Goal: Task Accomplishment & Management: Manage account settings

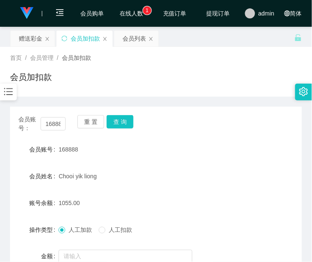
scroll to position [87, 0]
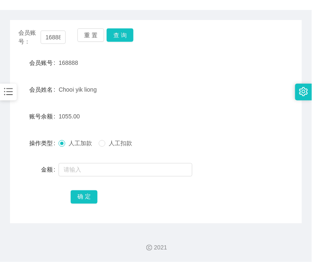
drag, startPoint x: 161, startPoint y: 182, endPoint x: 113, endPoint y: 158, distance: 54.0
click at [161, 182] on form "会员账号 168888 会员姓名 Chooi yik liong 账号余额 1055.00 操作类型 人工加款 人工扣款 金额 确 定" at bounding box center [156, 129] width 292 height 150
click at [56, 36] on input "168888" at bounding box center [53, 37] width 25 height 13
paste input "81711606"
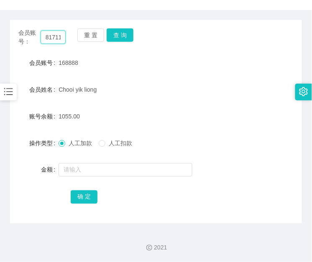
scroll to position [0, 10]
type input "81711606"
click at [124, 38] on button "查 询" at bounding box center [120, 34] width 27 height 13
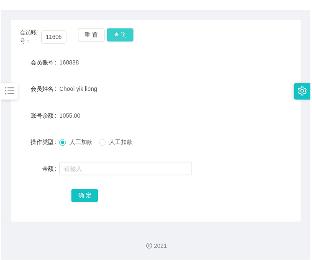
scroll to position [0, 0]
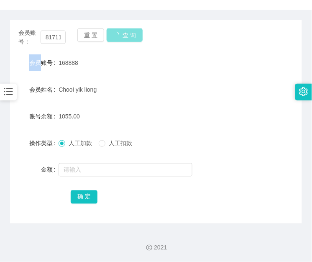
click at [124, 38] on div "会员账号： 81711606 重 置 查 询" at bounding box center [156, 37] width 292 height 18
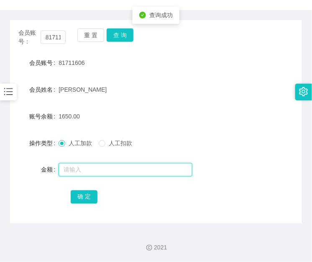
click at [107, 168] on input "text" at bounding box center [126, 169] width 134 height 13
type input "3000"
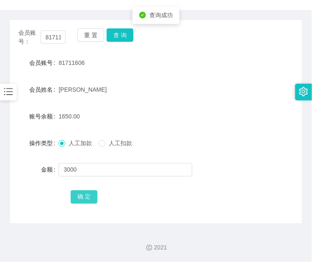
click at [85, 197] on button "确 定" at bounding box center [84, 196] width 27 height 13
click at [152, 193] on div "确 定" at bounding box center [156, 196] width 170 height 17
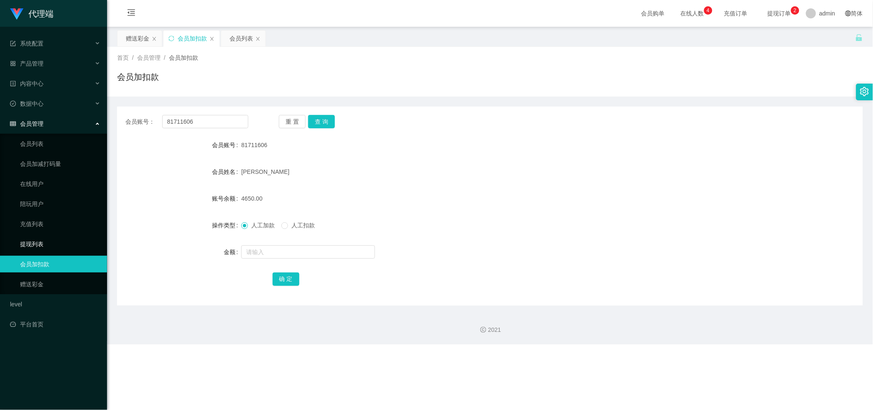
click at [44, 237] on link "提现列表" at bounding box center [60, 244] width 80 height 17
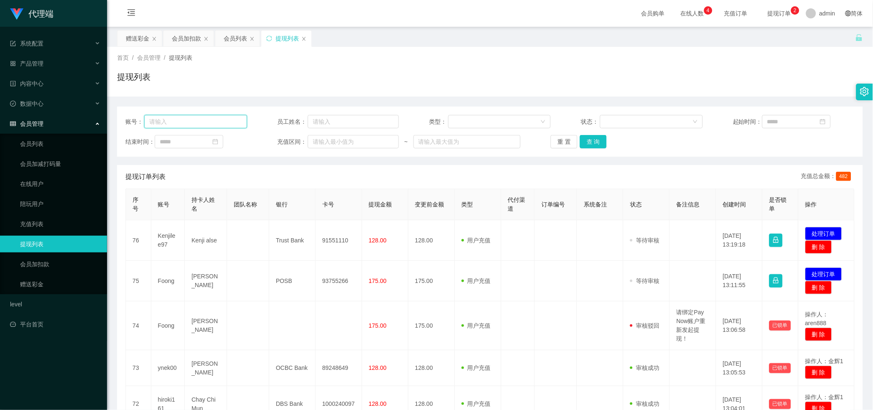
click at [234, 120] on input "text" at bounding box center [195, 121] width 103 height 13
paste input "Kenjilee97"
type input "Kenjilee97"
click at [311, 143] on button "查 询" at bounding box center [593, 141] width 27 height 13
drag, startPoint x: 595, startPoint y: 143, endPoint x: 499, endPoint y: 204, distance: 113.2
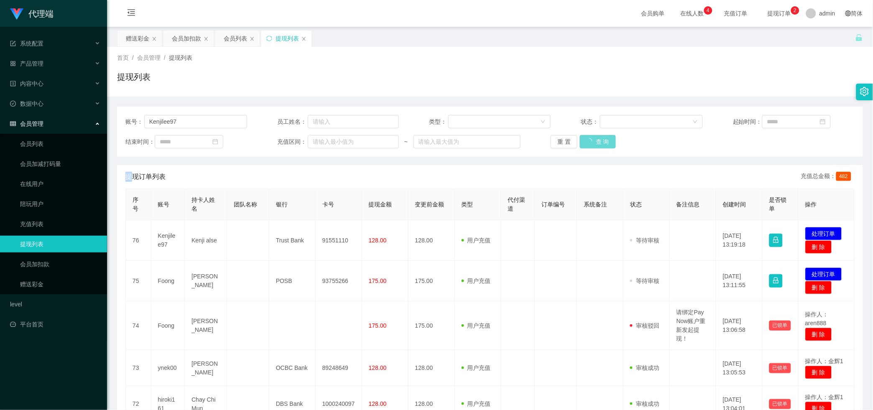
click at [311, 143] on div "重 置 查 询" at bounding box center [611, 141] width 122 height 13
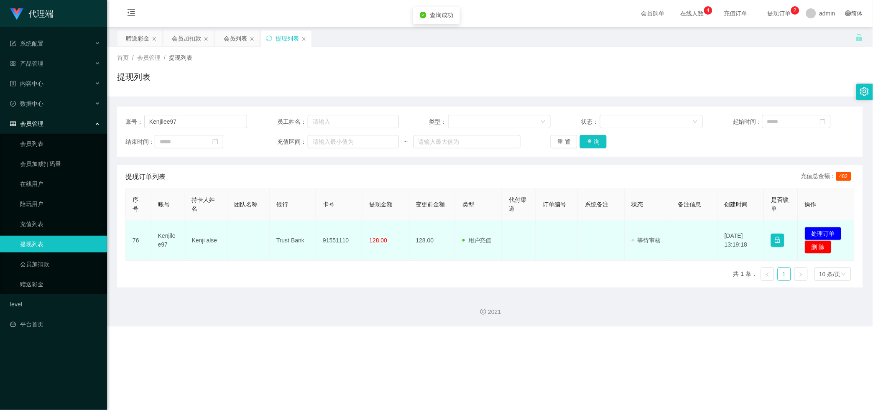
click at [311, 230] on td "91551110" at bounding box center [339, 240] width 46 height 41
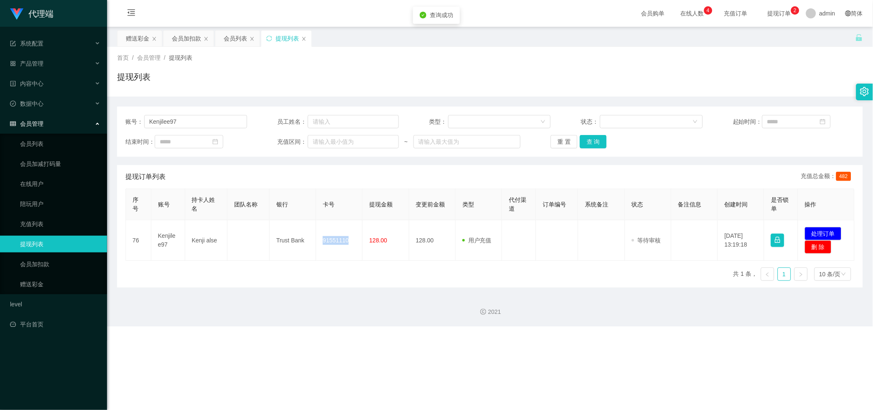
copy td "91551110"
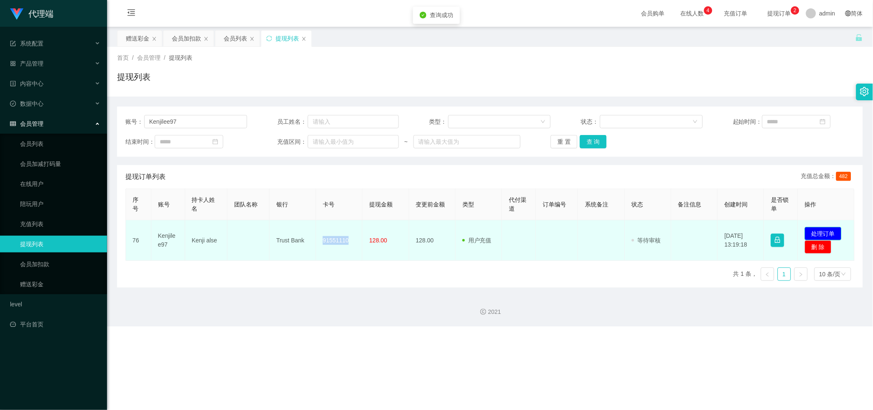
click at [311, 232] on button "处理订单" at bounding box center [823, 233] width 37 height 13
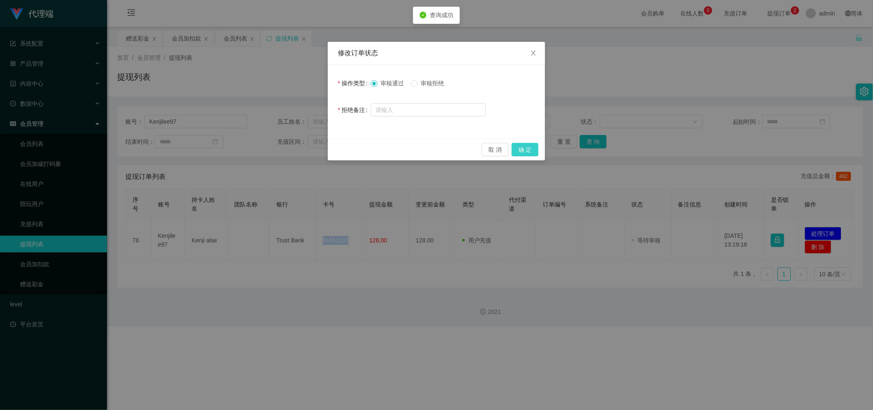
click at [311, 153] on button "确 定" at bounding box center [525, 149] width 27 height 13
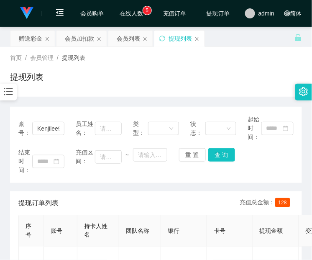
click at [168, 208] on div "提现订单列表 充值总金额： 128" at bounding box center [155, 202] width 275 height 23
click at [42, 129] on input "Kenjilee97" at bounding box center [48, 128] width 32 height 13
drag, startPoint x: 187, startPoint y: 101, endPoint x: 182, endPoint y: 98, distance: 5.4
click at [186, 99] on div "账号： Kenjilee97 员工姓名： 类型： 状态： 起始时间： 结束时间： 充值区间： ~ 重 置 查 询 提现订单列表 充值总金额： 128 序号 账…" at bounding box center [156, 207] width 292 height 221
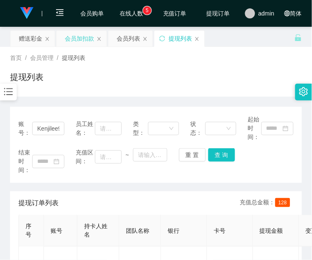
click at [80, 41] on div "会员加扣款" at bounding box center [79, 39] width 29 height 16
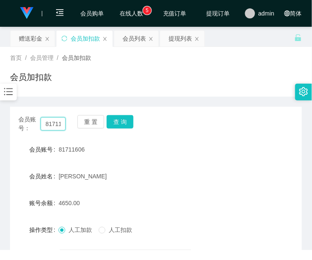
click at [58, 120] on input "81711606" at bounding box center [53, 123] width 25 height 13
paste input "Kenjilee97"
type input "Kenjilee97"
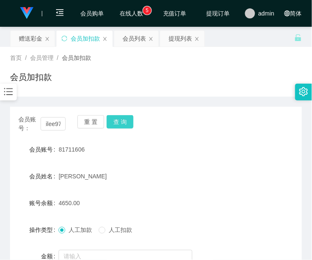
click at [122, 117] on button "查 询" at bounding box center [120, 121] width 27 height 13
click at [122, 117] on div "重 置 查 询" at bounding box center [100, 124] width 47 height 18
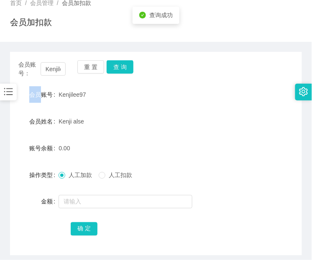
scroll to position [89, 0]
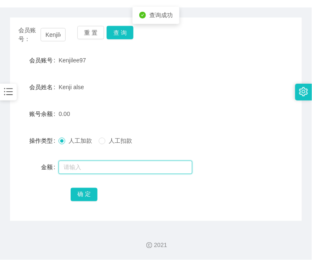
click at [110, 164] on input "text" at bounding box center [126, 166] width 134 height 13
type input "20"
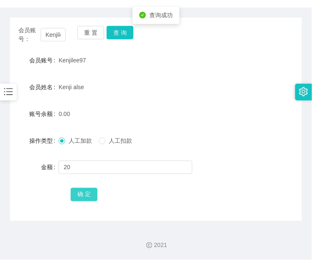
click at [76, 198] on button "确 定" at bounding box center [84, 194] width 27 height 13
click at [234, 219] on div "会员账号： Kenjilee97 重 置 查 询 会员账号 Kenjilee97 会员姓名 [PERSON_NAME] alse 账号余额 20.00 操作类…" at bounding box center [156, 119] width 292 height 203
drag, startPoint x: 183, startPoint y: 223, endPoint x: 183, endPoint y: 174, distance: 49.3
click at [183, 223] on div "2021" at bounding box center [156, 240] width 312 height 39
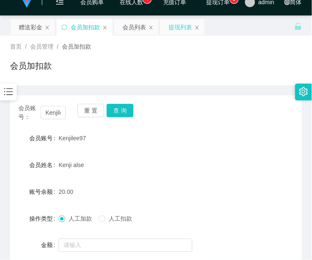
click at [176, 28] on div "提现列表" at bounding box center [179, 27] width 23 height 16
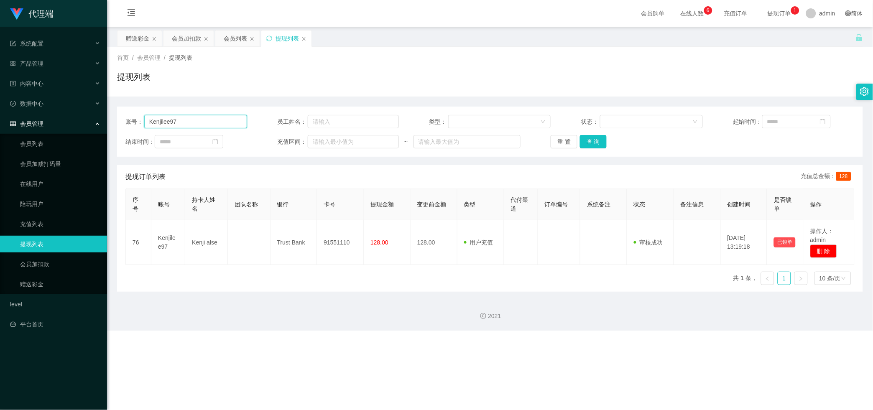
click at [196, 115] on input "Kenjilee97" at bounding box center [195, 121] width 103 height 13
paste input "89423382"
click at [311, 140] on button "查 询" at bounding box center [593, 141] width 27 height 13
click at [311, 140] on div "重 置 查 询" at bounding box center [611, 141] width 122 height 13
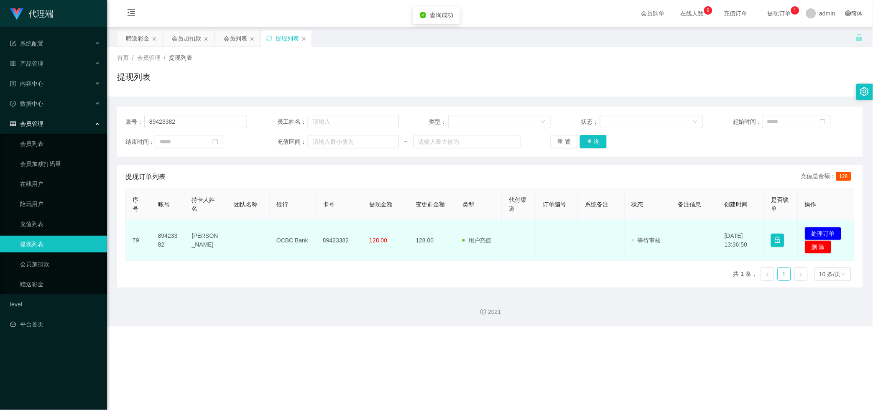
click at [311, 229] on td "89423382" at bounding box center [339, 240] width 46 height 41
copy td "89423382"
click at [311, 235] on button "处理订单" at bounding box center [823, 233] width 37 height 13
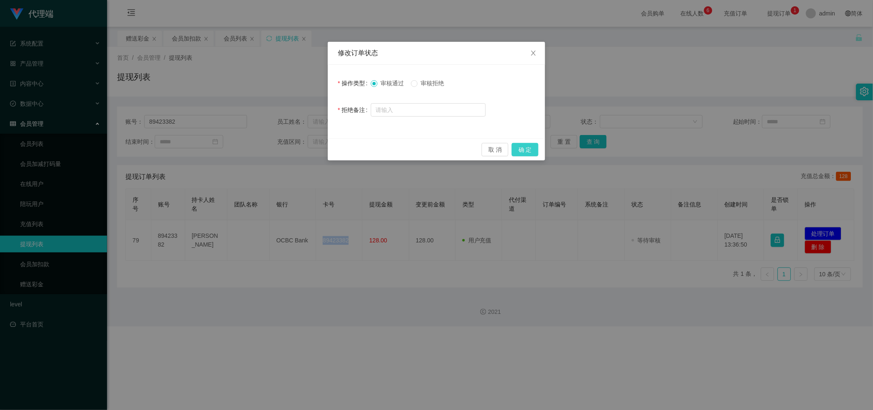
click at [311, 144] on button "确 定" at bounding box center [525, 149] width 27 height 13
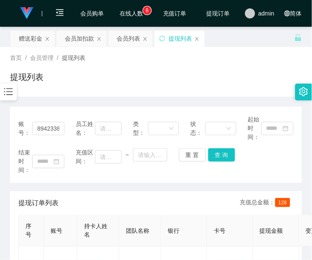
drag, startPoint x: 189, startPoint y: 196, endPoint x: 230, endPoint y: 138, distance: 71.2
click at [190, 196] on div "提现订单列表 充值总金额： 128" at bounding box center [155, 202] width 275 height 23
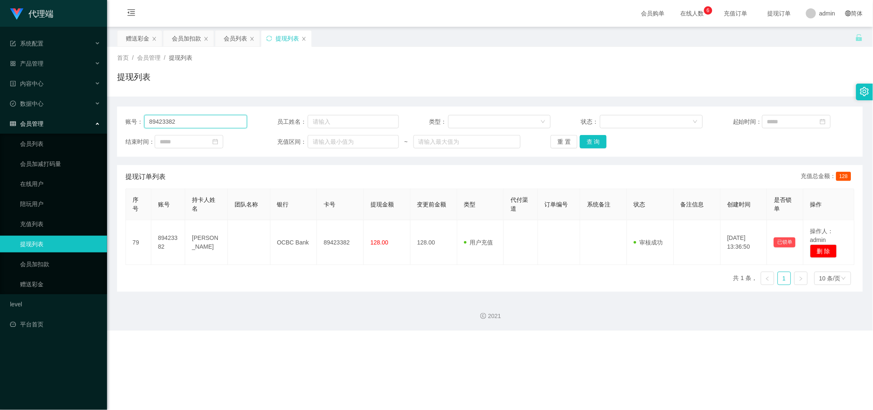
click at [194, 120] on input "89423382" at bounding box center [195, 121] width 103 height 13
paste input "91009316"
type input "91009316"
click at [311, 139] on button "查 询" at bounding box center [593, 141] width 27 height 13
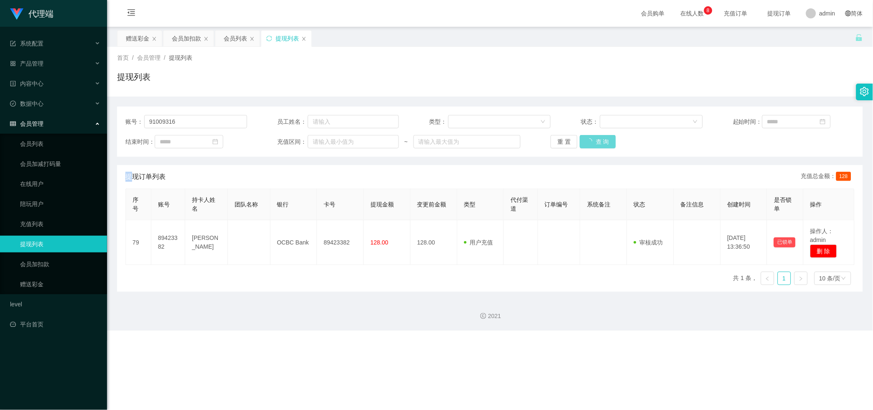
click at [311, 139] on div "重 置 查 询" at bounding box center [611, 141] width 122 height 13
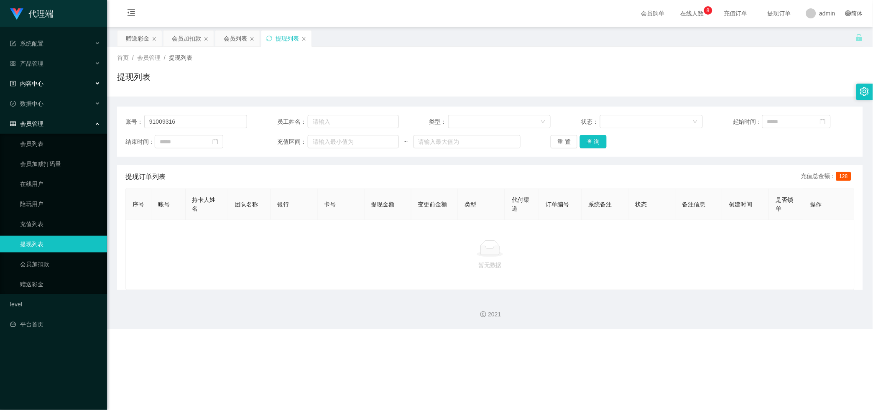
click at [48, 87] on div "内容中心" at bounding box center [53, 83] width 107 height 17
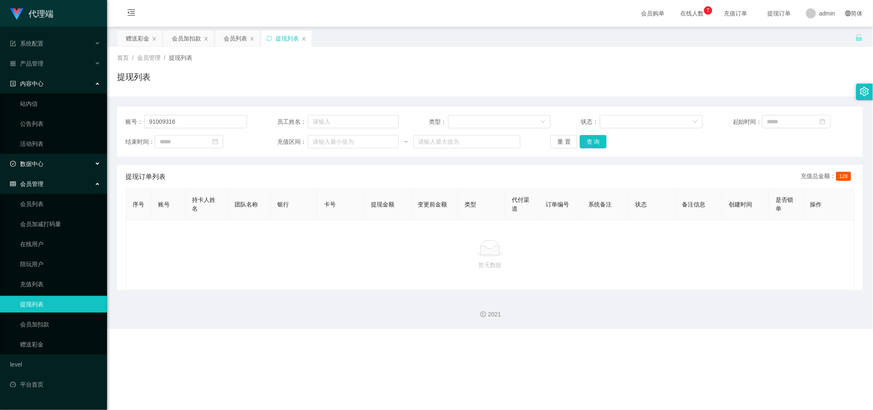
click at [43, 156] on div "数据中心" at bounding box center [53, 163] width 107 height 17
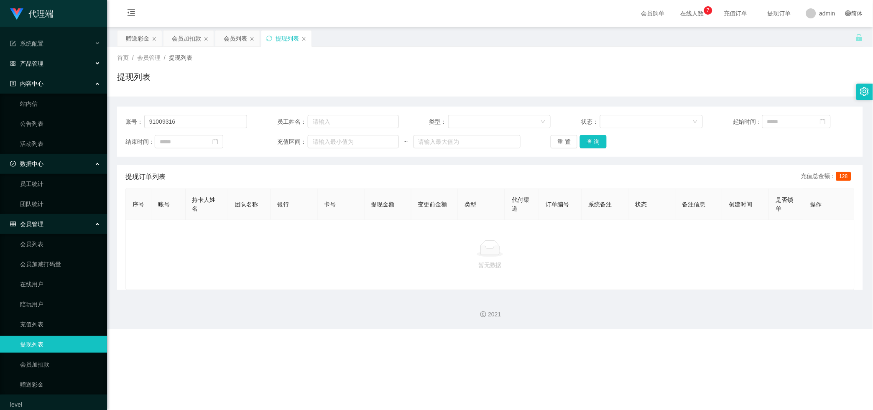
click at [76, 69] on div "产品管理" at bounding box center [53, 63] width 107 height 17
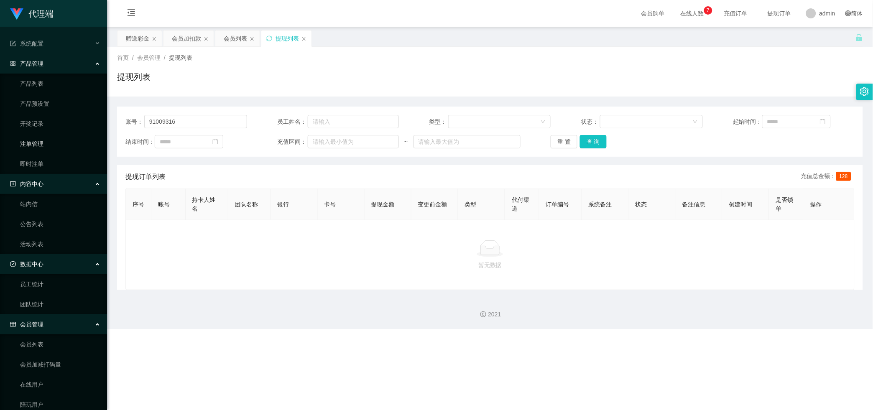
click at [60, 138] on link "注单管理" at bounding box center [60, 143] width 80 height 17
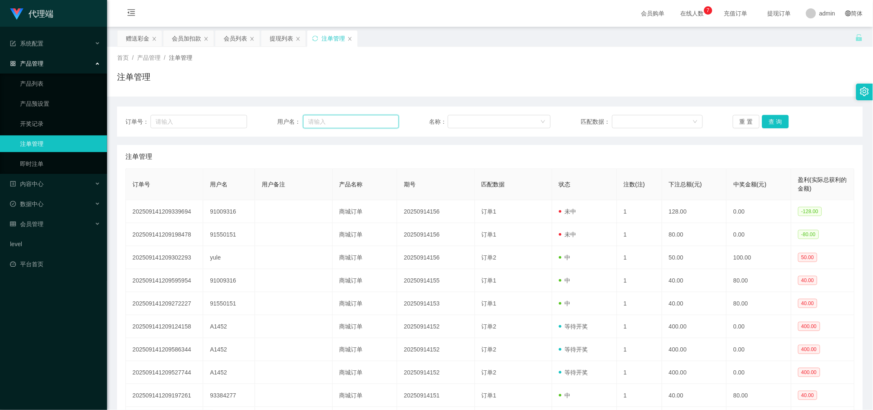
drag, startPoint x: 378, startPoint y: 122, endPoint x: 667, endPoint y: 191, distance: 297.8
click at [311, 122] on input "text" at bounding box center [351, 121] width 96 height 13
paste input "91009316"
type input "91009316"
click at [311, 125] on button "查 询" at bounding box center [775, 121] width 27 height 13
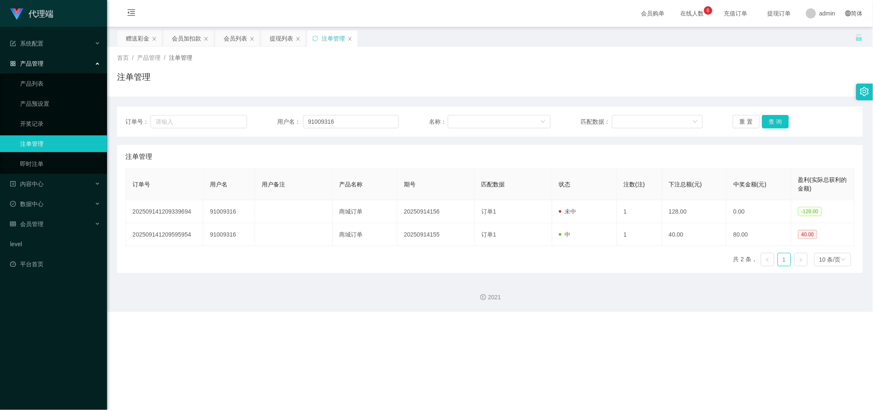
drag, startPoint x: 662, startPoint y: 219, endPoint x: 615, endPoint y: 269, distance: 68.9
click at [311, 261] on div "订单号 用户名 用户备注 产品名称 期号 匹配数据 状态 注数(注) 下注总额(元) 中奖金额(元) 盈利(实际总获利的金额) 202509141209339…" at bounding box center [489, 220] width 729 height 104
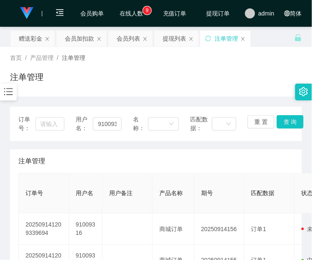
drag, startPoint x: 133, startPoint y: 215, endPoint x: 139, endPoint y: 199, distance: 16.9
click at [133, 211] on table "订单号 用户名 用户备注 产品名称 期号 匹配数据 状态 注数(注) 下注总额(元) 中奖金额(元) 盈利(实际总获利的金额) 202509141209339…" at bounding box center [254, 224] width 472 height 103
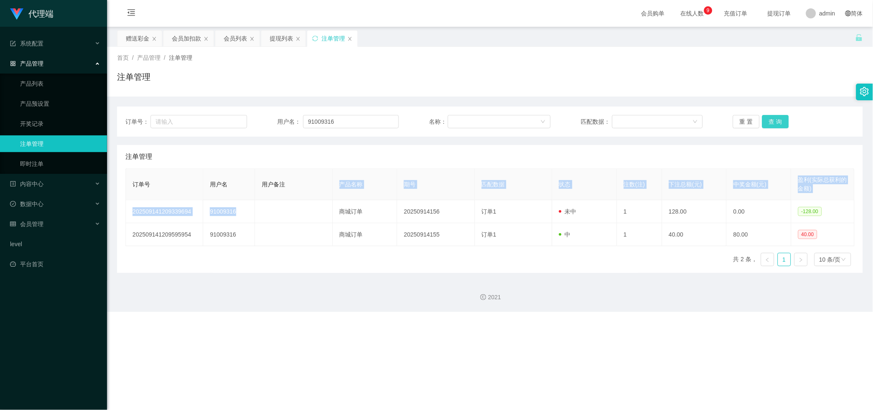
click at [311, 119] on button "查 询" at bounding box center [775, 121] width 27 height 13
click at [311, 119] on div "重 置 查 询" at bounding box center [794, 121] width 122 height 13
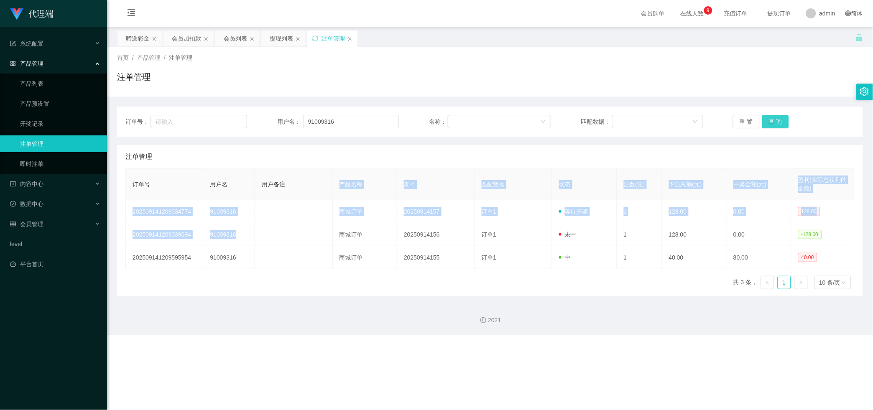
click at [311, 119] on button "查 询" at bounding box center [775, 121] width 27 height 13
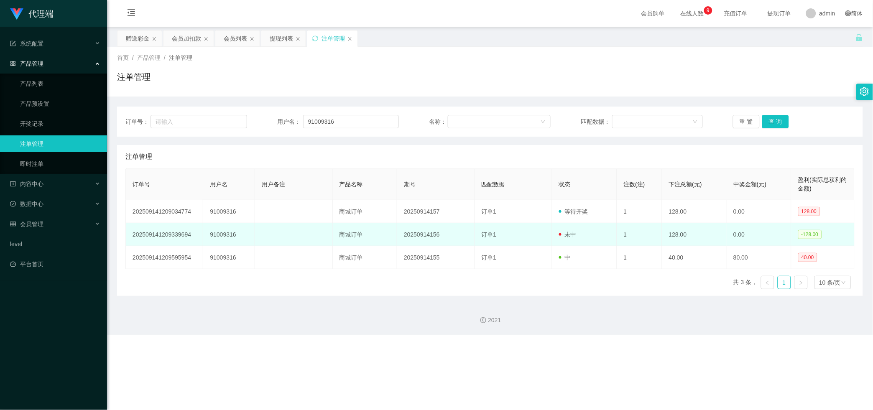
drag, startPoint x: 633, startPoint y: 224, endPoint x: 629, endPoint y: 227, distance: 4.9
click at [311, 227] on td "1" at bounding box center [639, 234] width 45 height 23
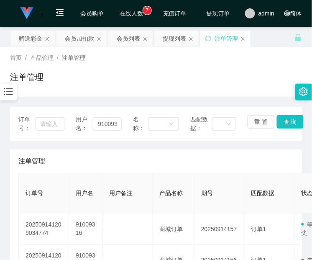
click at [127, 210] on th "用户备注" at bounding box center [127, 193] width 50 height 40
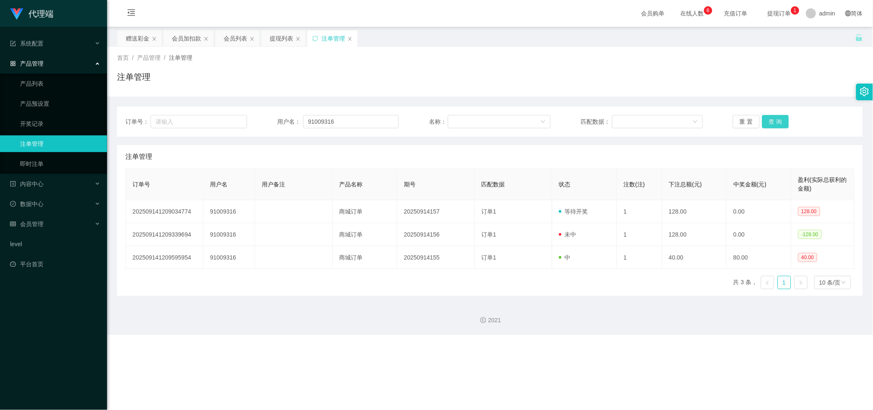
click at [311, 122] on button "查 询" at bounding box center [775, 121] width 27 height 13
click at [311, 122] on div "重 置 查 询" at bounding box center [794, 121] width 122 height 13
click at [311, 122] on button "查 询" at bounding box center [775, 121] width 27 height 13
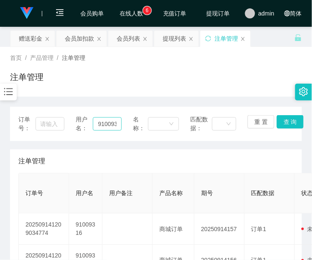
click at [107, 131] on div "用户名： 91009316" at bounding box center [99, 124] width 46 height 18
click at [107, 126] on input "91009316" at bounding box center [107, 123] width 28 height 13
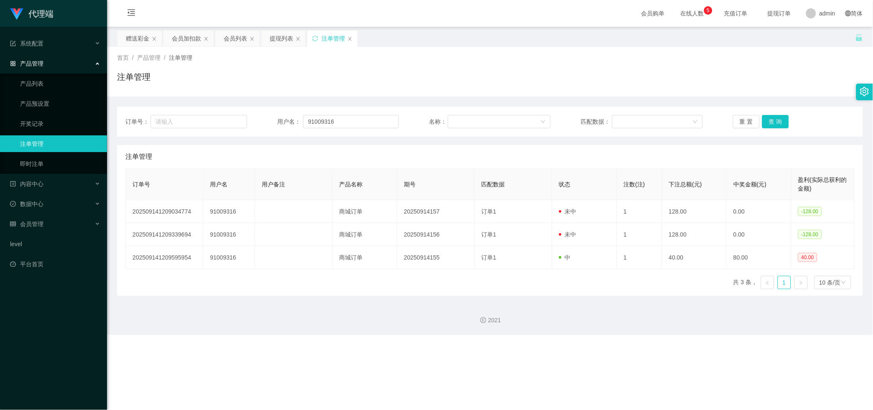
drag, startPoint x: 68, startPoint y: 67, endPoint x: 68, endPoint y: 73, distance: 5.4
click at [68, 67] on div "产品管理" at bounding box center [53, 63] width 107 height 17
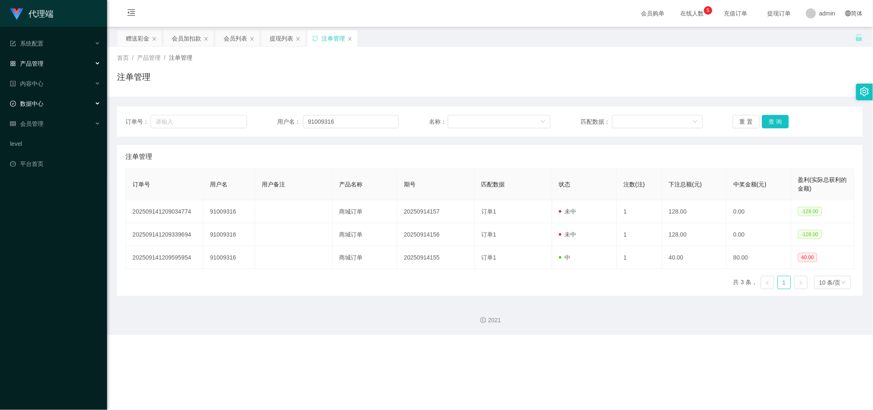
click at [72, 106] on div "数据中心" at bounding box center [53, 103] width 107 height 17
drag, startPoint x: 67, startPoint y: 127, endPoint x: 67, endPoint y: 137, distance: 9.2
click at [67, 127] on link "员工统计" at bounding box center [60, 123] width 80 height 17
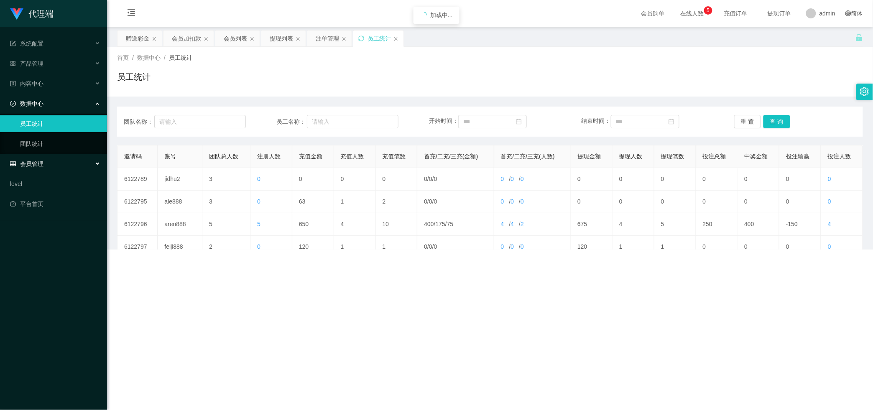
click at [65, 160] on div "会员管理" at bounding box center [53, 163] width 107 height 17
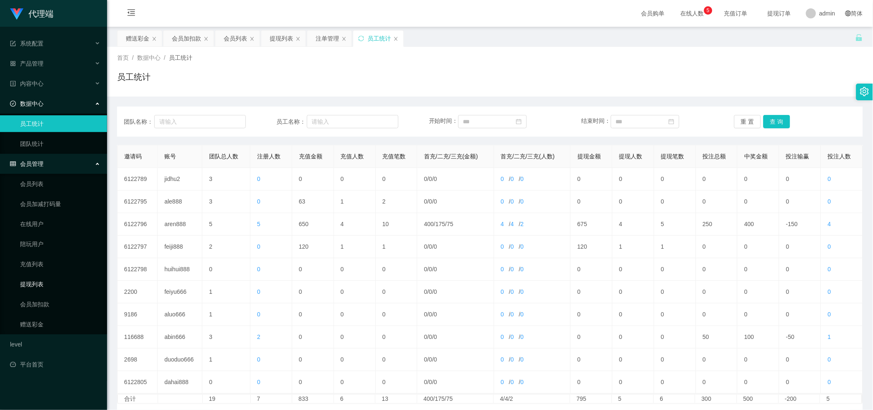
click at [32, 261] on link "提现列表" at bounding box center [60, 284] width 80 height 17
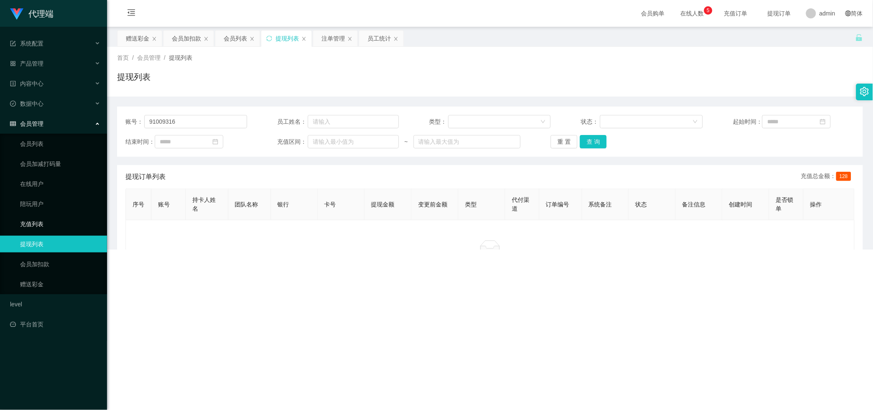
click at [63, 218] on link "充值列表" at bounding box center [60, 224] width 80 height 17
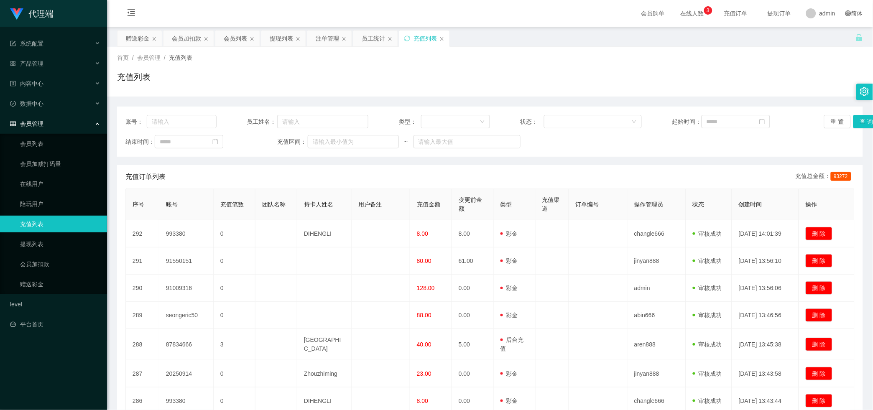
click at [66, 261] on ul "会员列表 会员加减打码量 在线用户 陪玩用户 充值列表 提现列表 会员加扣款 赠送彩金" at bounding box center [53, 214] width 107 height 160
click at [70, 260] on link "会员加扣款" at bounding box center [60, 264] width 80 height 17
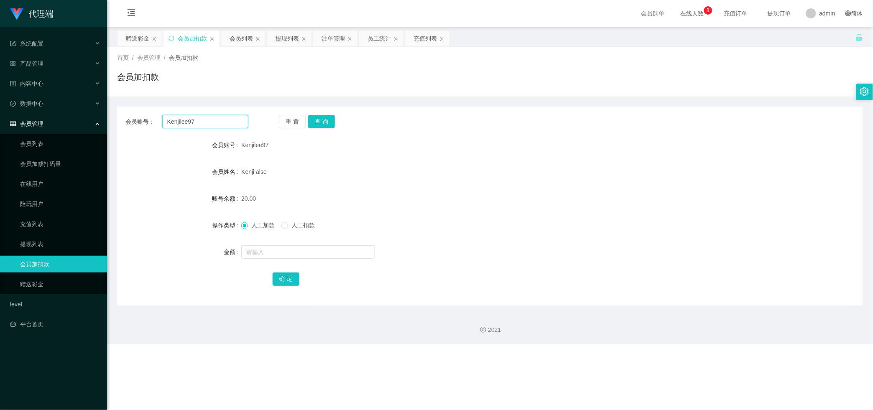
click at [186, 122] on input "Kenjilee97" at bounding box center [205, 121] width 86 height 13
paste input "91009316"
type input "91009316"
click at [311, 118] on button "查 询" at bounding box center [321, 121] width 27 height 13
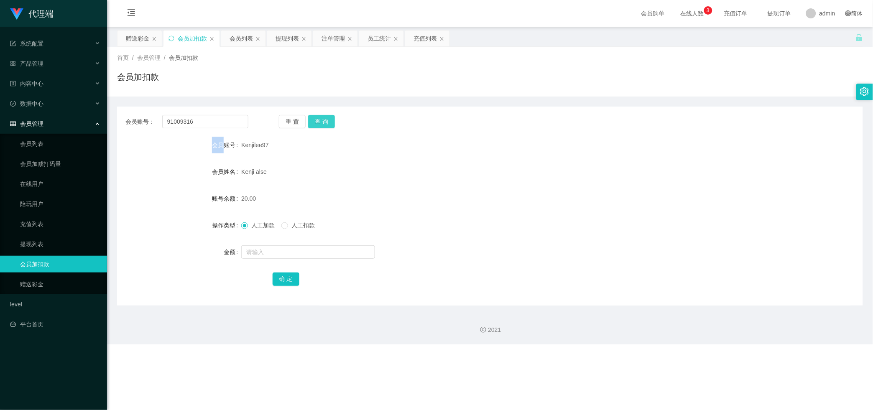
click at [311, 118] on div "重 置 查 询" at bounding box center [340, 121] width 123 height 13
click at [285, 252] on input "text" at bounding box center [308, 251] width 134 height 13
type input "128"
click at [278, 261] on button "确 定" at bounding box center [286, 279] width 27 height 13
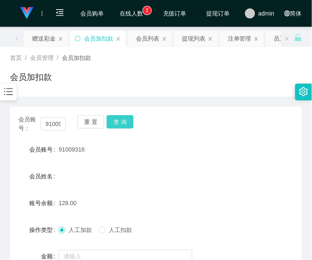
click at [118, 123] on button "查 询" at bounding box center [120, 121] width 27 height 13
click at [118, 123] on div "重 置 查 询" at bounding box center [100, 124] width 47 height 18
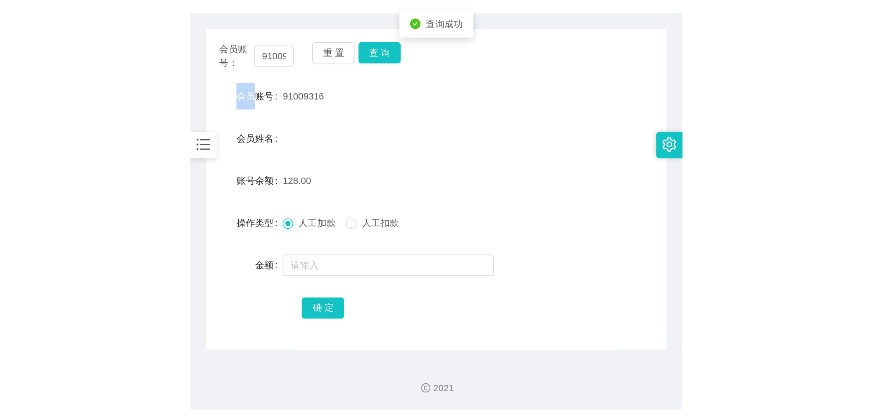
scroll to position [89, 0]
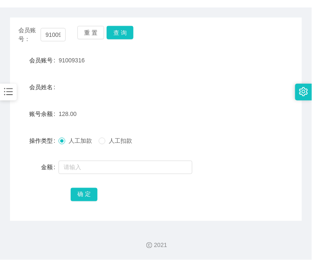
drag, startPoint x: 221, startPoint y: 129, endPoint x: 211, endPoint y: 119, distance: 13.9
click at [221, 129] on form "会员账号 91009316 会员姓名 账号余额 128.00 操作类型 人工加款 人工扣款 金额 确 定" at bounding box center [156, 127] width 292 height 150
click at [115, 30] on button "查 询" at bounding box center [120, 32] width 27 height 13
click at [115, 30] on div "重 置 查 询" at bounding box center [100, 35] width 47 height 18
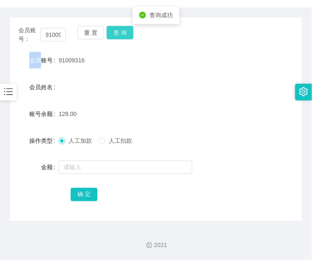
click at [115, 30] on button "查 询" at bounding box center [120, 32] width 27 height 13
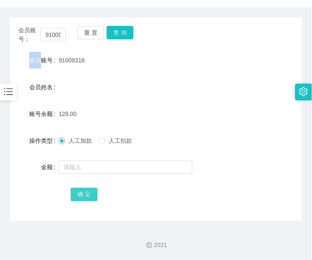
click at [88, 197] on button "确 定" at bounding box center [84, 194] width 27 height 13
click at [88, 194] on span "确 定" at bounding box center [89, 194] width 36 height 7
click at [115, 38] on button "查 询" at bounding box center [120, 32] width 27 height 13
click at [115, 38] on div "重 置 查 询" at bounding box center [100, 35] width 47 height 18
click at [93, 190] on button "确 定" at bounding box center [84, 194] width 27 height 13
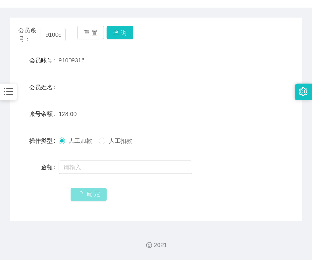
click at [92, 191] on span "确 定" at bounding box center [89, 194] width 36 height 7
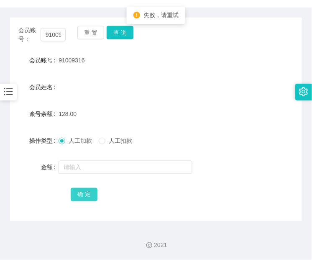
click at [92, 191] on button "确 定" at bounding box center [84, 194] width 27 height 13
click at [76, 191] on button "确 定" at bounding box center [84, 194] width 27 height 13
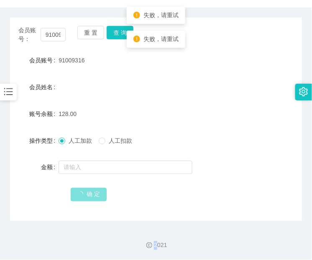
click at [76, 191] on span "确 定" at bounding box center [89, 194] width 36 height 7
click at [76, 191] on button "确 定" at bounding box center [84, 194] width 27 height 13
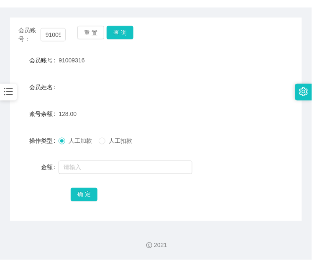
drag, startPoint x: 194, startPoint y: 150, endPoint x: 107, endPoint y: 176, distance: 90.7
click at [190, 160] on form "会员账号 91009316 会员姓名 账号余额 128.00 操作类型 人工加款 人工扣款 金额 确 定" at bounding box center [156, 127] width 292 height 150
click at [130, 38] on button "查 询" at bounding box center [120, 32] width 27 height 13
click at [128, 38] on div "会员账号： 91009316 重 置 查 询" at bounding box center [156, 35] width 292 height 18
click at [129, 30] on button "查 询" at bounding box center [120, 32] width 27 height 13
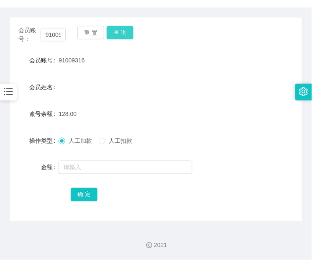
click at [129, 30] on div "会员账号： 91009316 重 置 查 询" at bounding box center [156, 35] width 292 height 18
click at [95, 189] on button "确 定" at bounding box center [84, 194] width 27 height 13
click at [95, 191] on span "确 定" at bounding box center [89, 194] width 36 height 7
click at [270, 174] on div "金额" at bounding box center [156, 167] width 292 height 17
click at [73, 191] on button "确 定" at bounding box center [84, 194] width 27 height 13
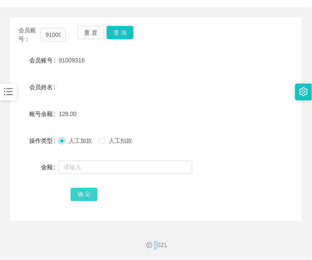
click at [73, 191] on span "确 定" at bounding box center [84, 194] width 27 height 7
click at [73, 191] on button "确 定" at bounding box center [84, 194] width 27 height 13
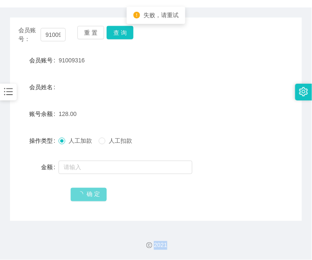
click at [73, 191] on span "确 定" at bounding box center [89, 194] width 36 height 7
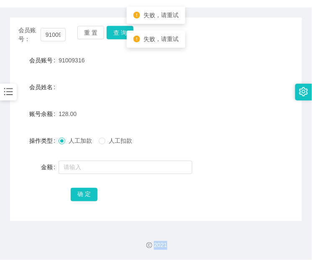
scroll to position [0, 0]
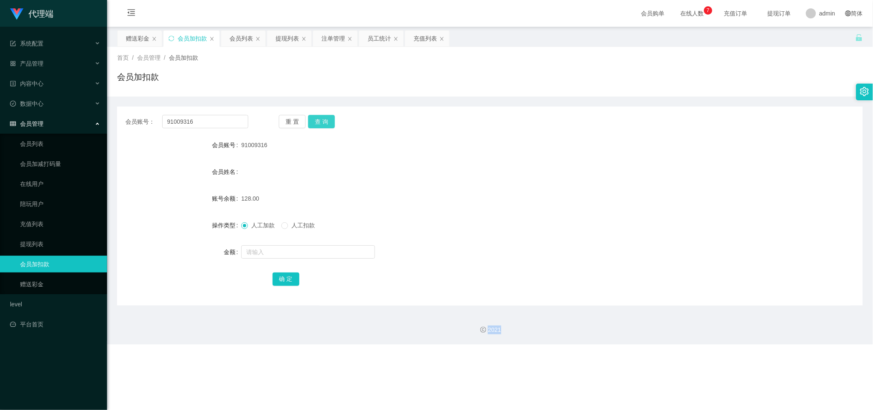
click at [311, 121] on button "查 询" at bounding box center [321, 121] width 27 height 13
click at [311, 121] on div "重 置 查 询" at bounding box center [340, 121] width 123 height 13
click at [311, 121] on button "查 询" at bounding box center [326, 121] width 36 height 13
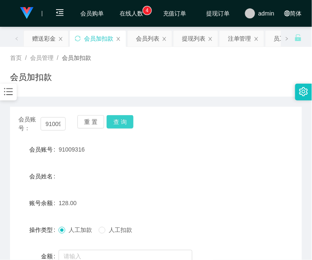
click at [126, 122] on button "查 询" at bounding box center [120, 121] width 27 height 13
click at [126, 122] on div "会员账号： 91009316 重 置 查 询" at bounding box center [156, 124] width 292 height 18
drag, startPoint x: 120, startPoint y: 181, endPoint x: 126, endPoint y: 131, distance: 50.5
click at [124, 174] on div "会员姓名" at bounding box center [156, 176] width 292 height 17
drag, startPoint x: 126, startPoint y: 130, endPoint x: 127, endPoint y: 120, distance: 10.5
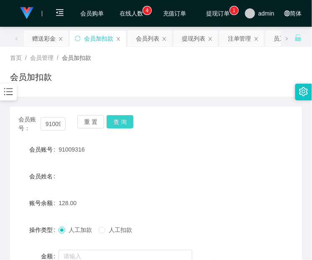
click at [126, 127] on div "会员账号： 91009316 重 置 查 询" at bounding box center [156, 124] width 292 height 18
click at [127, 120] on button "查 询" at bounding box center [120, 121] width 27 height 13
click at [127, 120] on div "会员账号： 91009316 重 置 查 询" at bounding box center [156, 124] width 292 height 18
click at [114, 125] on button "查 询" at bounding box center [120, 121] width 27 height 13
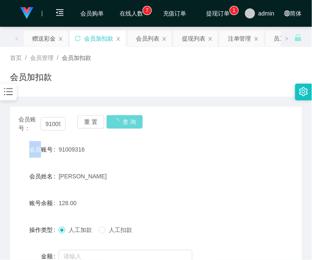
click at [114, 125] on div "重 置 查 询" at bounding box center [100, 124] width 47 height 18
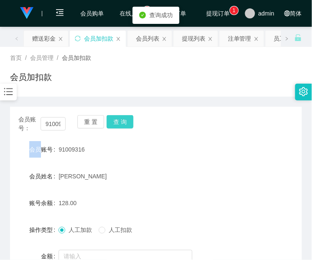
click at [114, 125] on button "查 询" at bounding box center [120, 121] width 27 height 13
click at [127, 123] on button "查 询" at bounding box center [120, 121] width 27 height 13
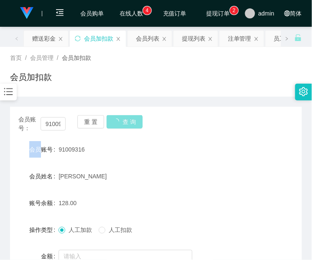
click at [124, 125] on div "会员账号： 91009316 重 置 查 询" at bounding box center [156, 124] width 292 height 18
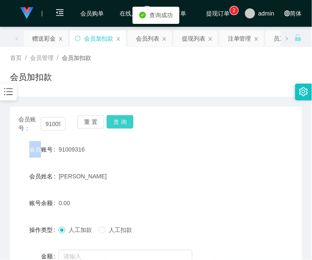
click at [124, 125] on button "查 询" at bounding box center [120, 121] width 27 height 13
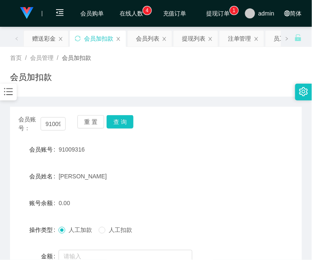
drag, startPoint x: 166, startPoint y: 199, endPoint x: 189, endPoint y: 130, distance: 73.8
click at [166, 199] on div "0.00" at bounding box center [144, 202] width 170 height 17
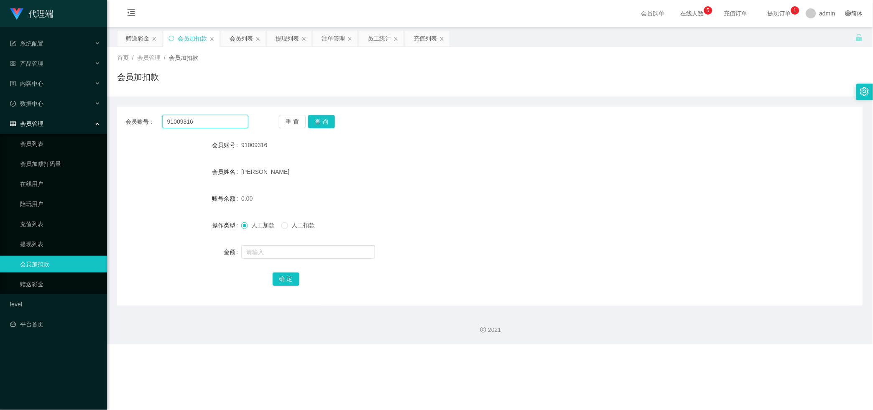
click at [220, 119] on input "91009316" at bounding box center [205, 121] width 86 height 13
click at [237, 38] on div "会员列表" at bounding box center [240, 39] width 23 height 16
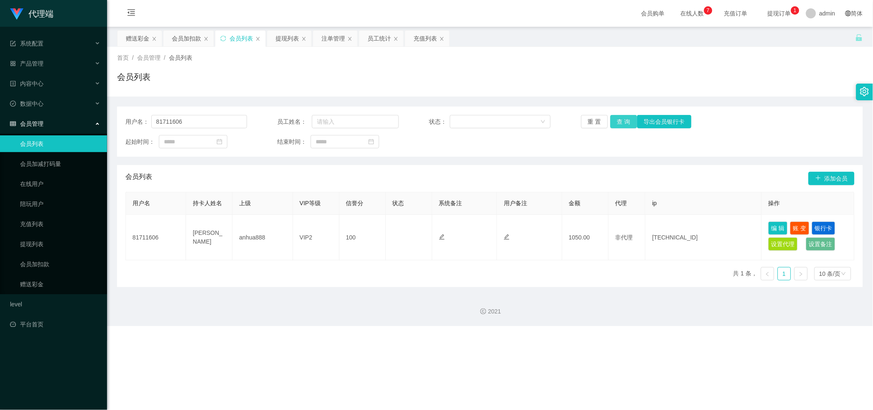
click at [311, 123] on button "查 询" at bounding box center [623, 121] width 27 height 13
click at [311, 123] on div "重 置 查 询 导出会员银行卡" at bounding box center [642, 121] width 122 height 13
click at [220, 117] on input "81711606" at bounding box center [199, 121] width 96 height 13
click at [36, 252] on link "提现列表" at bounding box center [60, 244] width 80 height 17
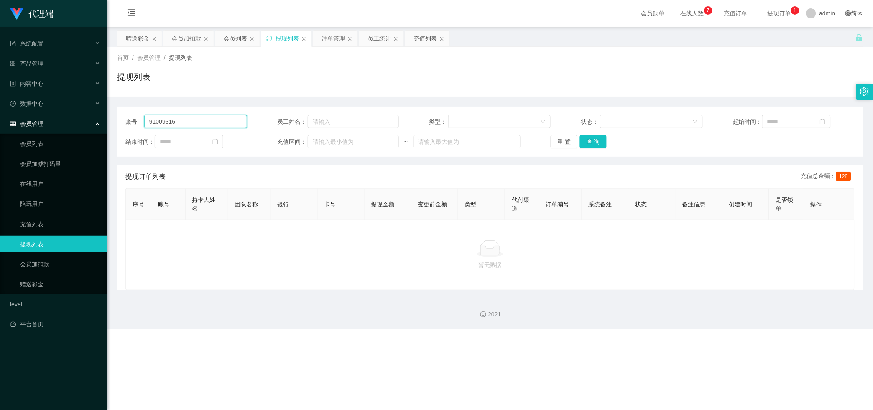
click at [212, 122] on input "91009316" at bounding box center [195, 121] width 103 height 13
paste input "8171160"
click at [311, 139] on button "查 询" at bounding box center [593, 141] width 27 height 13
drag, startPoint x: 593, startPoint y: 139, endPoint x: 591, endPoint y: 145, distance: 6.5
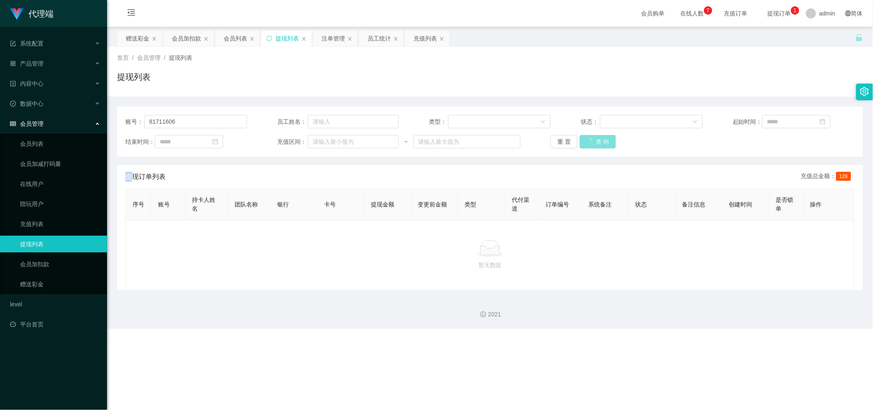
click at [311, 139] on div "重 置 查 询" at bounding box center [611, 141] width 122 height 13
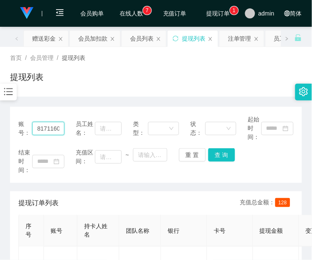
click at [42, 124] on input "81711606" at bounding box center [48, 128] width 32 height 13
paste input "9100931"
click at [227, 158] on button "查 询" at bounding box center [221, 154] width 27 height 13
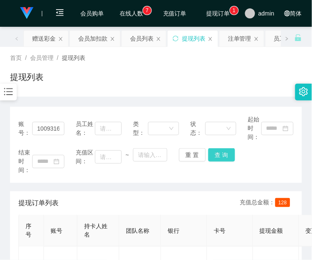
scroll to position [0, 0]
click at [227, 158] on div "结束时间： 充值区间： ~ 重 置 查 询" at bounding box center [155, 161] width 275 height 26
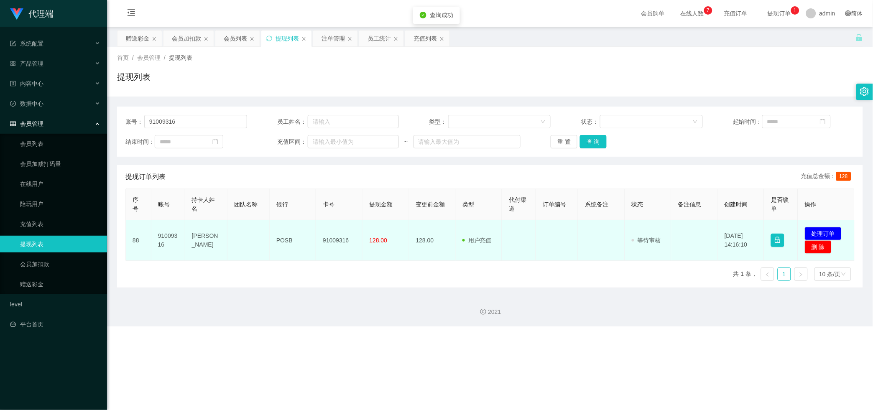
click at [311, 230] on td "91009316" at bounding box center [339, 240] width 46 height 41
copy td "91009316"
click at [311, 231] on button "处理订单" at bounding box center [823, 233] width 37 height 13
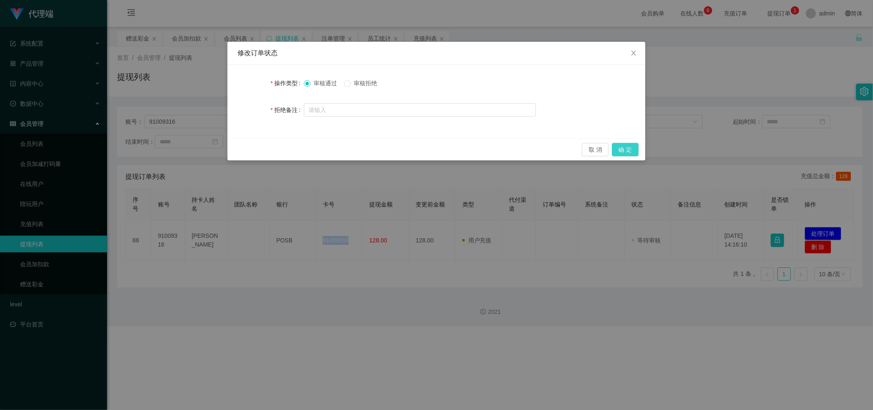
click at [311, 151] on button "确 定" at bounding box center [625, 149] width 27 height 13
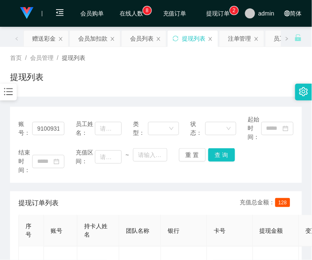
click at [215, 199] on div "提现订单列表 充值总金额： 128" at bounding box center [155, 202] width 275 height 23
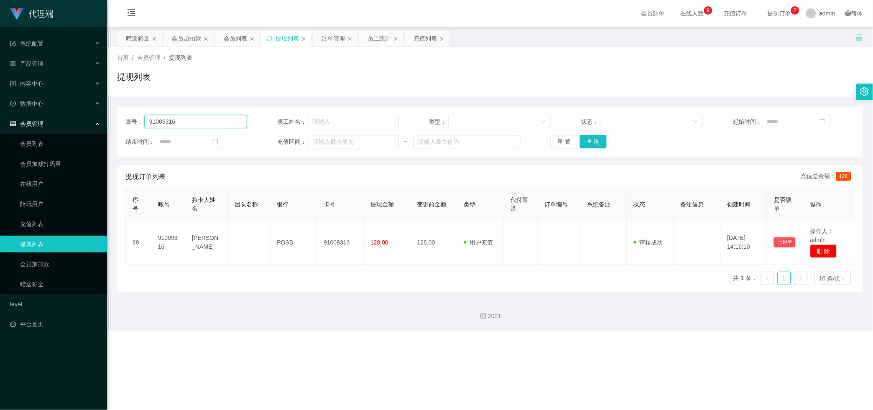
click at [192, 120] on input "91009316" at bounding box center [195, 121] width 103 height 13
paste input "sing1997"
type input "sing1997"
click at [311, 137] on button "查 询" at bounding box center [593, 141] width 27 height 13
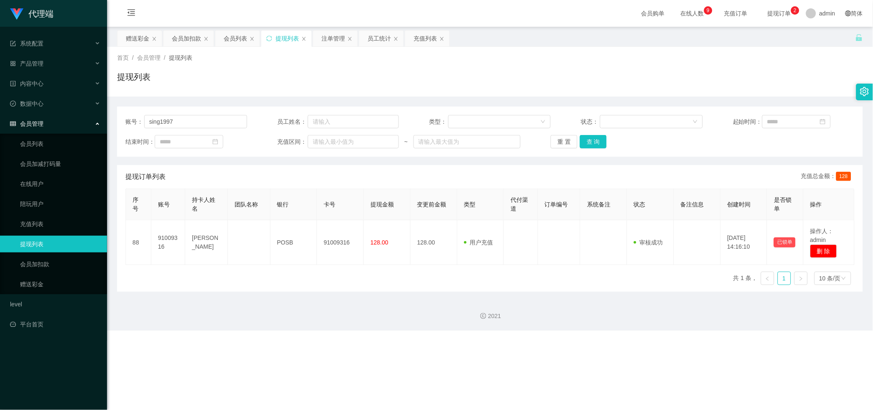
click at [311, 137] on div "重 置 查 询" at bounding box center [611, 141] width 122 height 13
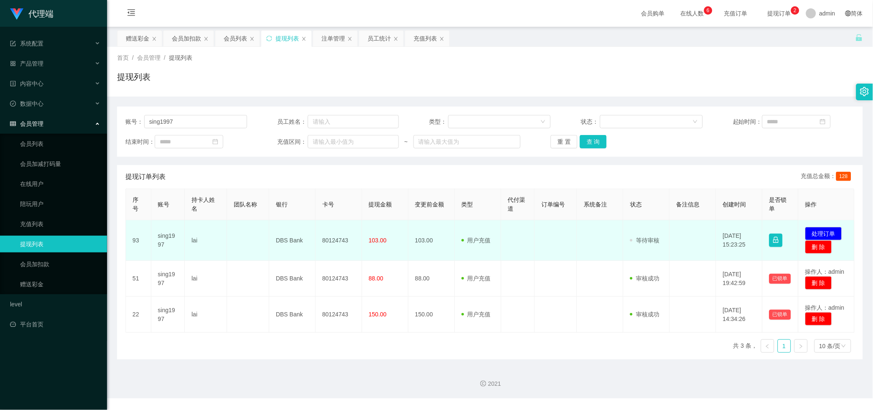
click at [311, 222] on td "80124743" at bounding box center [339, 240] width 46 height 41
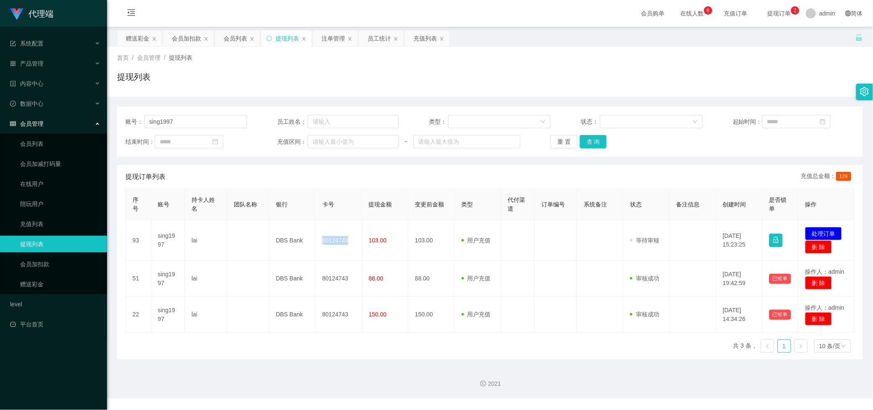
copy td "80124743"
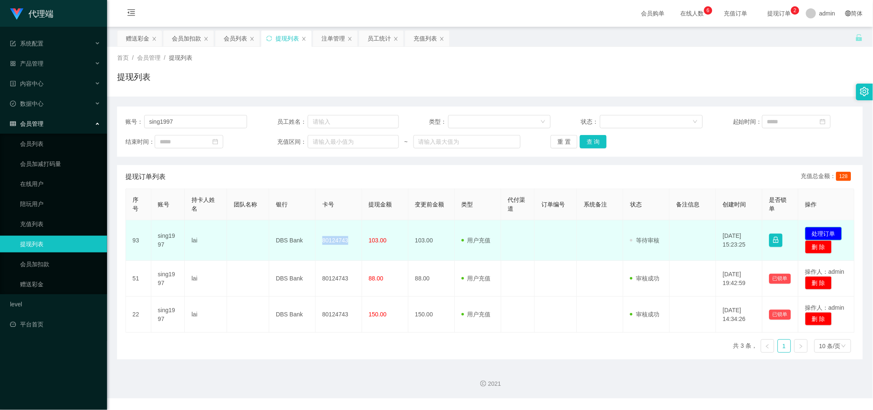
click at [311, 234] on button "处理订单" at bounding box center [823, 233] width 37 height 13
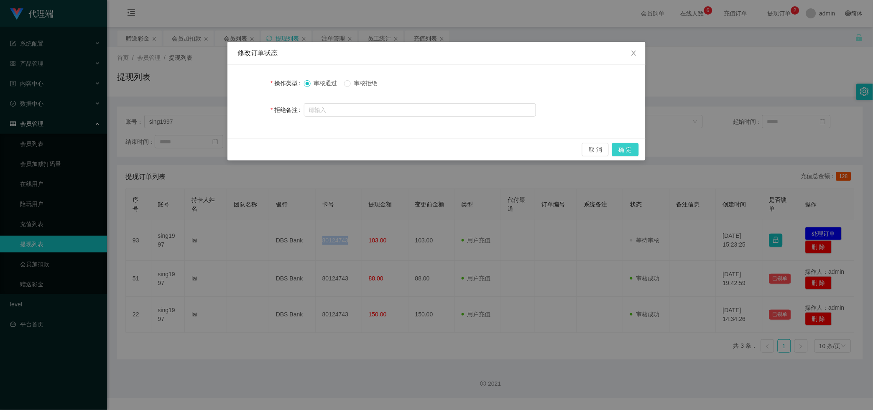
click at [311, 153] on button "确 定" at bounding box center [625, 149] width 27 height 13
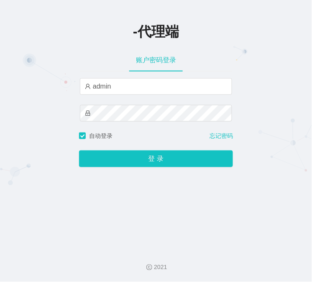
click at [79, 150] on button "登 录" at bounding box center [156, 158] width 154 height 17
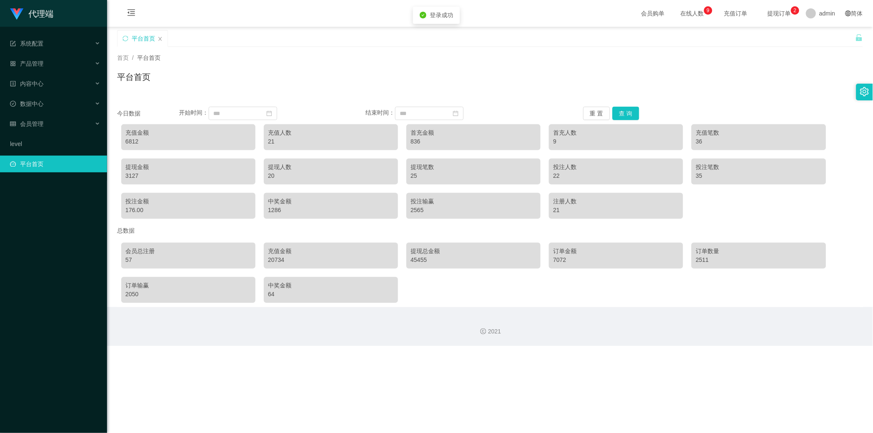
click at [56, 114] on ul "系统配置 产品管理 内容中心 数据中心 会员管理 level 平台首页" at bounding box center [53, 104] width 107 height 154
click at [58, 122] on div "会员管理" at bounding box center [53, 123] width 107 height 17
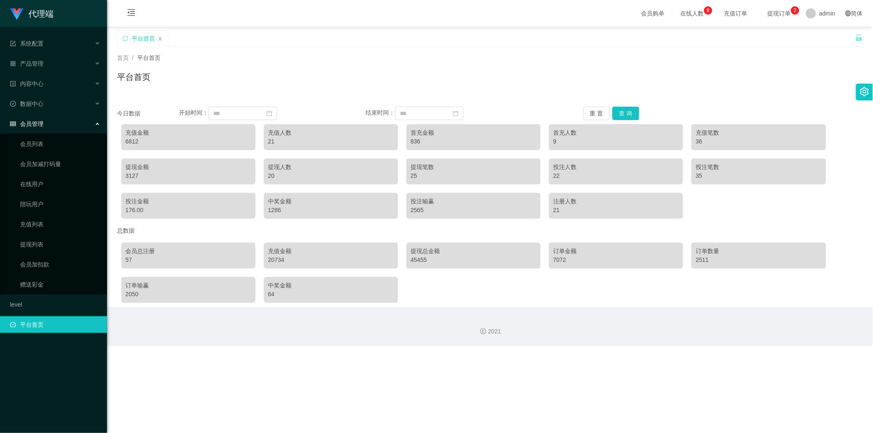
click at [39, 254] on ul "会员列表 会员加减打码量 在线用户 陪玩用户 充值列表 提现列表 会员加扣款 赠送彩金" at bounding box center [53, 214] width 107 height 160
drag, startPoint x: 39, startPoint y: 257, endPoint x: 71, endPoint y: 233, distance: 40.3
click at [39, 257] on link "会员加扣款" at bounding box center [60, 264] width 80 height 17
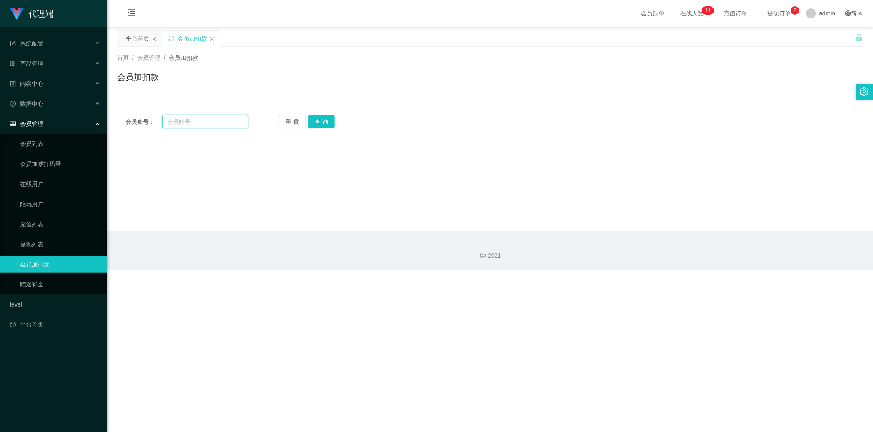
click at [195, 122] on input "text" at bounding box center [205, 121] width 86 height 13
paste input "Kenjilee97"
click at [311, 122] on button "查 询" at bounding box center [321, 121] width 27 height 13
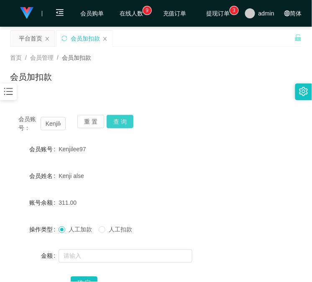
click at [110, 126] on button "查 询" at bounding box center [120, 121] width 27 height 13
click at [110, 126] on div "重 置 查 询" at bounding box center [100, 124] width 47 height 18
drag, startPoint x: 144, startPoint y: 151, endPoint x: 140, endPoint y: 153, distance: 4.4
click at [144, 152] on div "Kenjilee97" at bounding box center [144, 149] width 170 height 17
click at [57, 124] on input "Kenjilee97" at bounding box center [53, 123] width 25 height 13
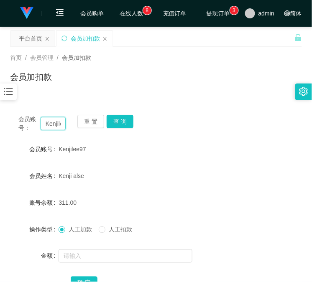
click at [57, 124] on input "Kenjilee97" at bounding box center [53, 123] width 25 height 13
paste input "91009316"
type input "91009316"
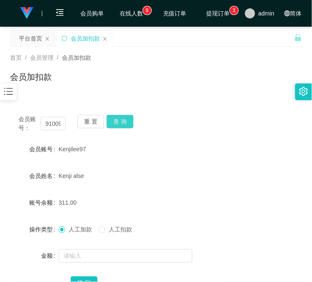
click at [122, 122] on button "查 询" at bounding box center [120, 121] width 27 height 13
click at [122, 122] on div "重 置 查 询" at bounding box center [100, 124] width 47 height 18
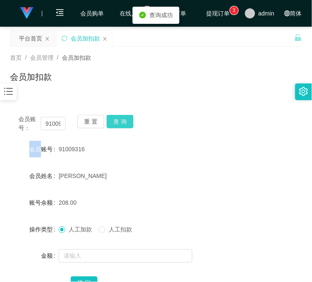
click at [122, 122] on button "查 询" at bounding box center [120, 121] width 27 height 13
click at [129, 122] on button "查 询" at bounding box center [120, 121] width 27 height 13
click at [128, 123] on div "会员账号： 91009316 重 置 查 询" at bounding box center [156, 124] width 292 height 18
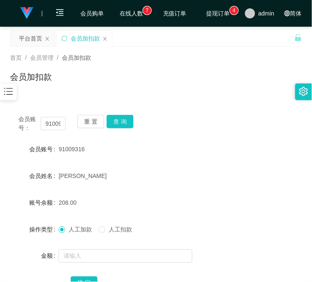
click at [194, 240] on form "会员账号 91009316 会员姓名 Zhang yongming 账号余额 208.00 操作类型 人工加款 人工扣款 金额 确 定" at bounding box center [156, 216] width 292 height 150
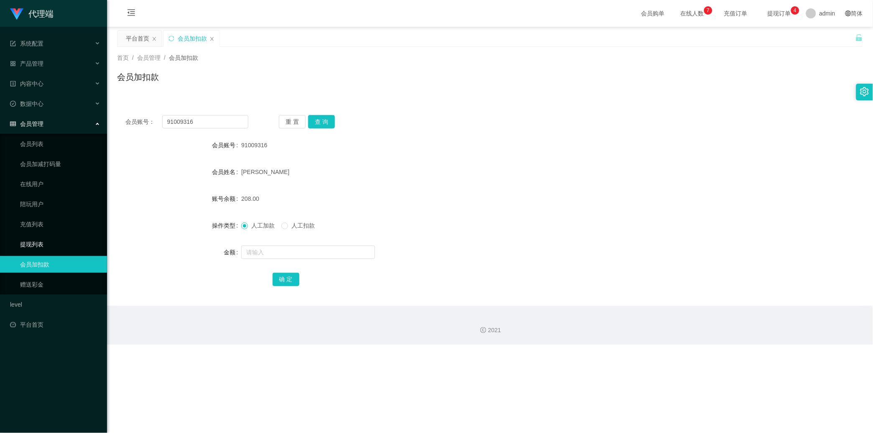
click at [31, 245] on link "提现列表" at bounding box center [60, 244] width 80 height 17
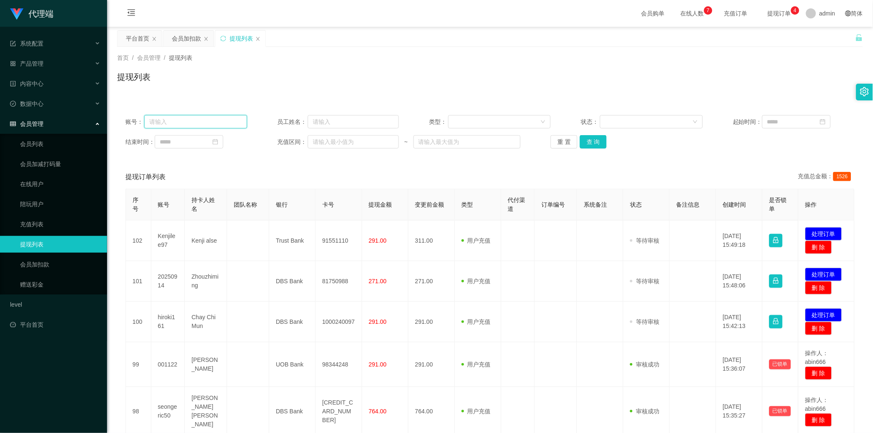
click at [242, 126] on input "text" at bounding box center [195, 121] width 103 height 13
paste input "Kenjilee97"
type input "Kenjilee97"
click at [311, 143] on button "查 询" at bounding box center [593, 141] width 27 height 13
click at [311, 143] on div "重 置 查 询" at bounding box center [611, 141] width 122 height 13
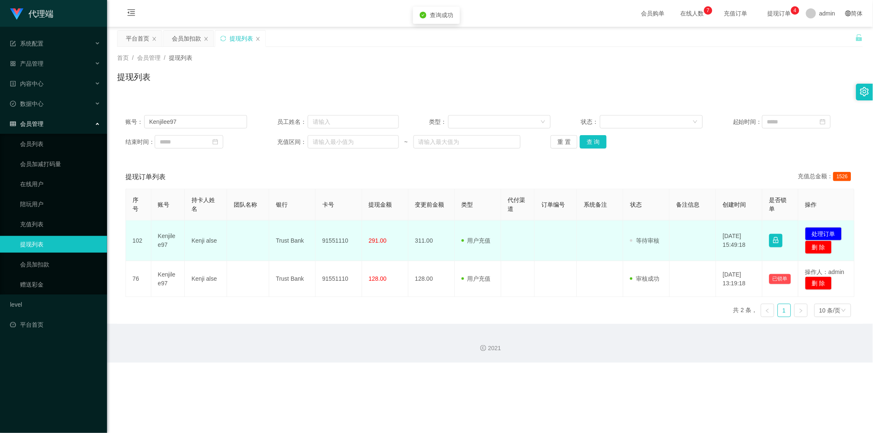
click at [311, 225] on td "91551110" at bounding box center [339, 240] width 46 height 41
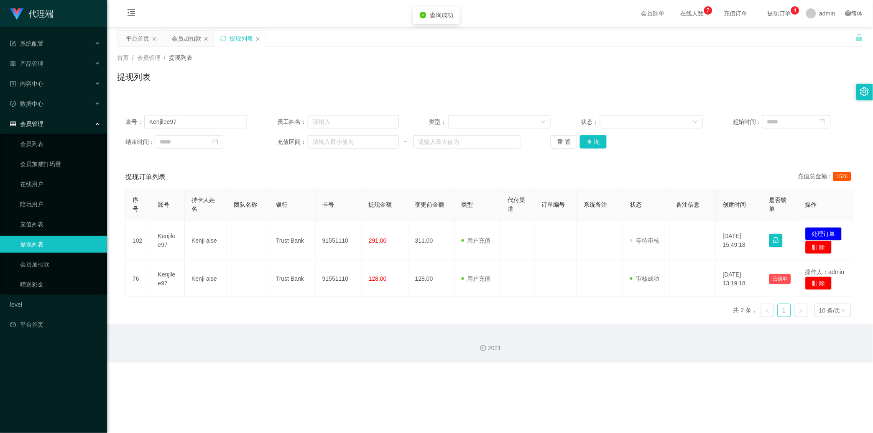
click at [311, 218] on th "卡号" at bounding box center [339, 204] width 46 height 31
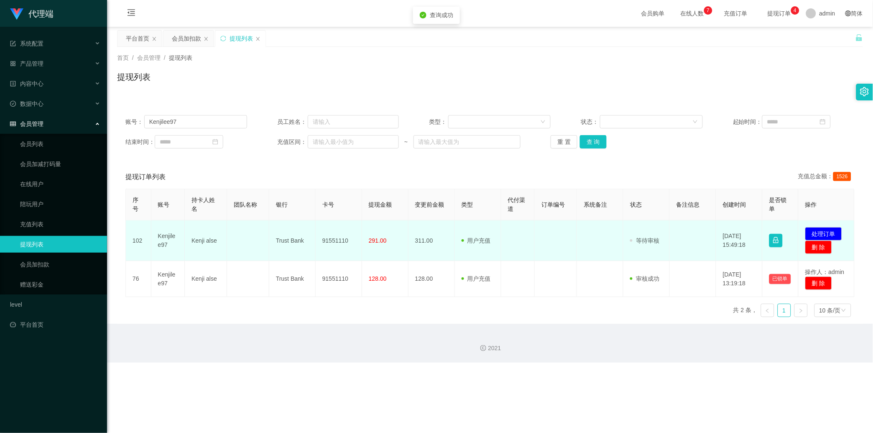
click at [311, 226] on td "91551110" at bounding box center [339, 240] width 46 height 41
copy td "91551110"
click at [311, 236] on button "处理订单" at bounding box center [823, 233] width 37 height 13
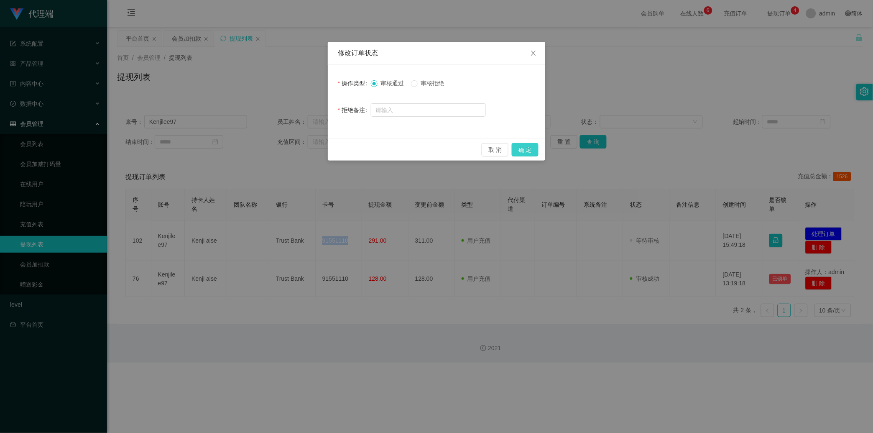
click at [311, 150] on button "确 定" at bounding box center [525, 149] width 27 height 13
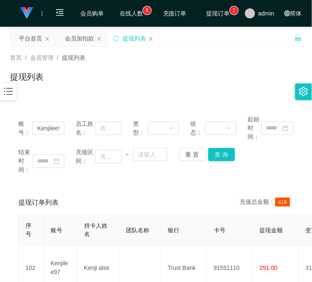
click at [106, 186] on div "账号： Kenjilee97 员工姓名： 类型： 状态： 起始时间： 结束时间： 充值区间： ~ 重 置 查 询 提现订单列表 充值总金额： 419 序号 账…" at bounding box center [156, 235] width 292 height 256
click at [216, 153] on button "查 询" at bounding box center [221, 154] width 27 height 13
click at [216, 153] on div "重 置 查 询" at bounding box center [202, 154] width 46 height 13
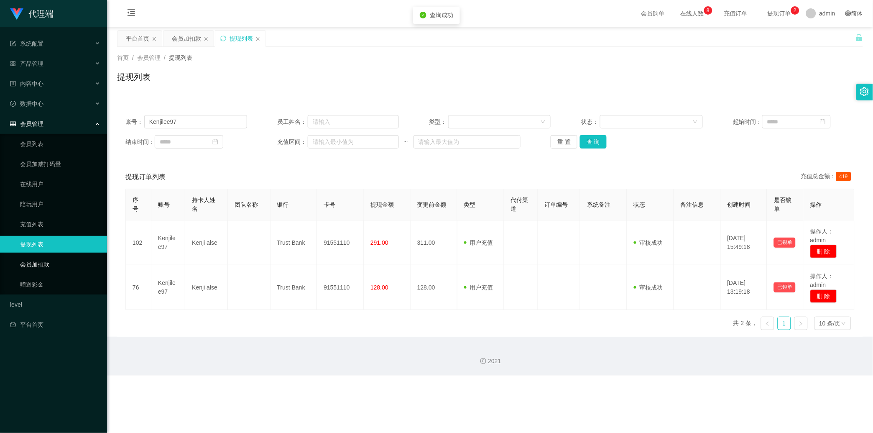
click at [73, 259] on link "会员加扣款" at bounding box center [60, 264] width 80 height 17
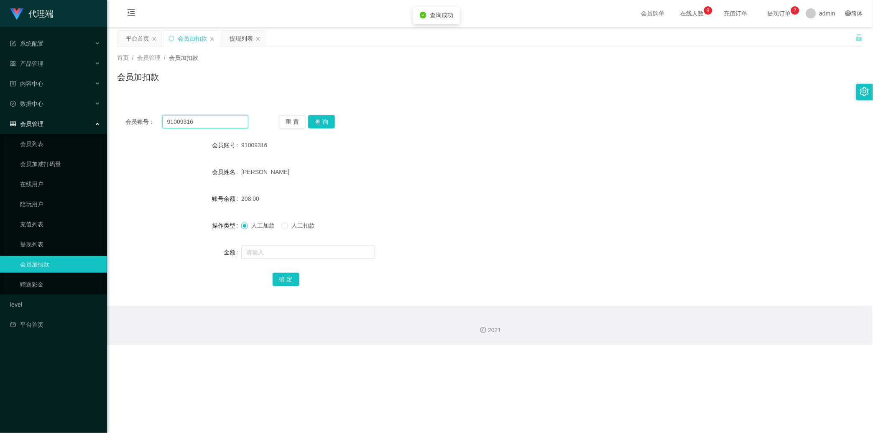
click at [224, 122] on input "91009316" at bounding box center [205, 121] width 86 height 13
drag, startPoint x: 224, startPoint y: 122, endPoint x: 344, endPoint y: 137, distance: 120.4
click at [224, 122] on input "91009316" at bounding box center [205, 121] width 86 height 13
paste input "Kenjilee97"
type input "Kenjilee97"
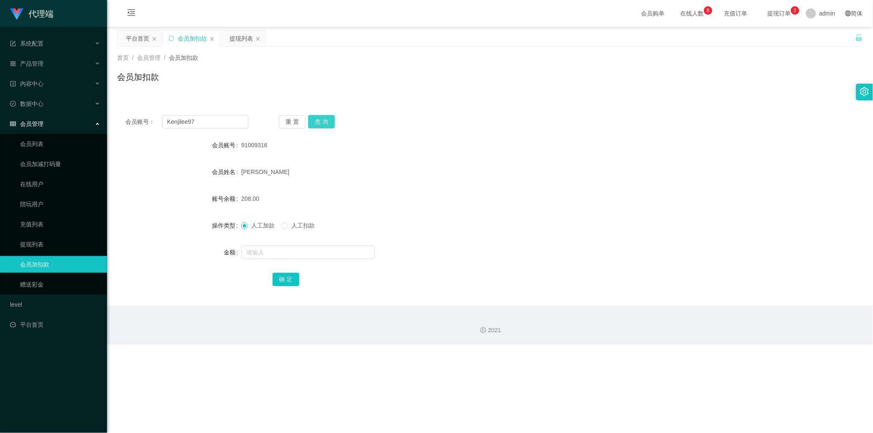
click at [311, 126] on button "查 询" at bounding box center [321, 121] width 27 height 13
click at [311, 126] on div "重 置 查 询" at bounding box center [340, 121] width 123 height 13
click at [311, 245] on input "text" at bounding box center [308, 251] width 134 height 13
type input "48"
click at [280, 282] on button "确 定" at bounding box center [286, 279] width 27 height 13
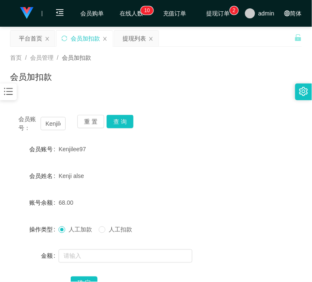
drag, startPoint x: 126, startPoint y: 39, endPoint x: 123, endPoint y: 48, distance: 9.3
click at [126, 39] on div "提现列表" at bounding box center [133, 39] width 23 height 16
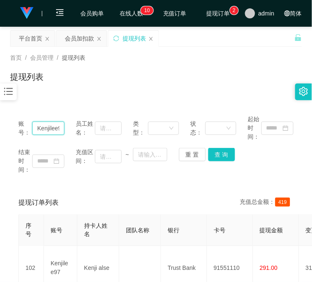
click at [45, 128] on input "Kenjilee97" at bounding box center [48, 128] width 32 height 13
drag, startPoint x: 45, startPoint y: 128, endPoint x: 75, endPoint y: 117, distance: 32.0
click at [45, 128] on input "Kenjilee97" at bounding box center [48, 128] width 32 height 13
click at [230, 150] on button "查 询" at bounding box center [221, 154] width 27 height 13
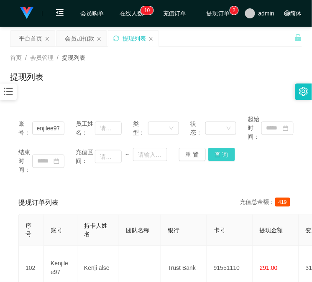
scroll to position [0, 0]
click at [230, 150] on div "结束时间： 充值区间： ~ 重 置 查 询" at bounding box center [155, 161] width 275 height 26
click at [76, 35] on div "会员加扣款" at bounding box center [79, 39] width 29 height 16
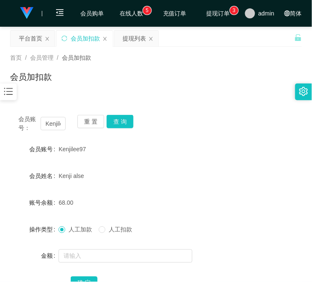
drag, startPoint x: 35, startPoint y: 190, endPoint x: 41, endPoint y: 176, distance: 15.4
click at [35, 190] on form "会员账号 Kenjilee97 会员姓名 Kenji alse 账号余额 68.00 操作类型 人工加款 人工扣款 金额 确 定" at bounding box center [156, 216] width 292 height 150
click at [61, 121] on input "Kenjilee97" at bounding box center [53, 123] width 25 height 13
paste input "💎VIP (VIP1-VIP3) 关注价：每单 S$8 🏆SVIP (VIP4以上) 关注价：每单 S$15 🎯 当前未提交结算： ✳️ 单个任务薪资：S$8…"
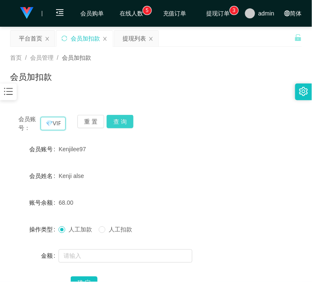
scroll to position [0, 370]
click at [124, 122] on button "查 询" at bounding box center [120, 121] width 27 height 13
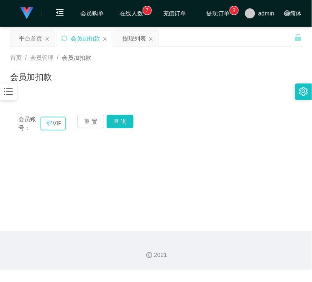
click at [49, 125] on input "💎VIP (VIP1-VIP3) 关注价：每单 S$8 🏆SVIP (VIP4以上) 关注价：每单 S$15 🎯 当前未提交结算： ✳️ 单个任务薪资：S$8…" at bounding box center [53, 123] width 25 height 13
paste input "91009316"
click at [51, 123] on input "91009316VIP (VIP1-VIP3) 关注价：每单 S$8 🏆SVIP (VIP4以上) 关注价：每单 S$15 🎯 当前未提交结算： ✳️ 单个任…" at bounding box center [53, 123] width 25 height 13
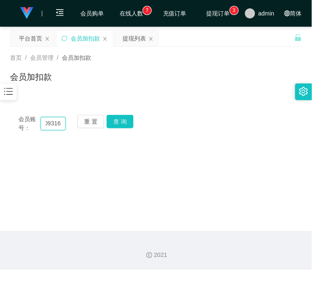
click at [51, 123] on input "91009316VIP (VIP1-VIP3) 关注价：每单 S$8 🏆SVIP (VIP4以上) 关注价：每单 S$15 🎯 当前未提交结算： ✳️ 单个任…" at bounding box center [53, 123] width 25 height 13
paste input "text"
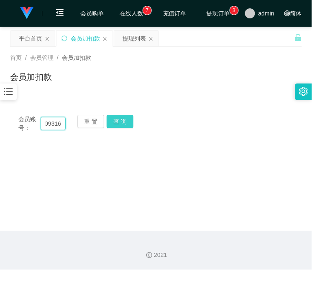
type input "91009316"
click at [128, 119] on button "查 询" at bounding box center [120, 121] width 27 height 13
click at [128, 119] on div "会员账号： 91009316 重 置 查 询" at bounding box center [156, 124] width 292 height 18
click at [128, 119] on button "查 询" at bounding box center [125, 121] width 36 height 13
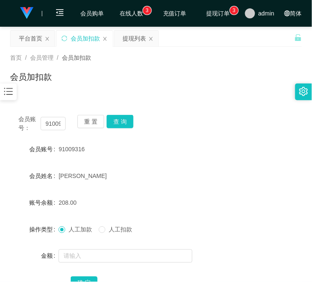
drag, startPoint x: 218, startPoint y: 231, endPoint x: 219, endPoint y: 224, distance: 7.2
click at [219, 224] on div "人工加款 人工扣款" at bounding box center [144, 229] width 170 height 17
click at [128, 118] on button "查 询" at bounding box center [120, 121] width 27 height 13
drag, startPoint x: 128, startPoint y: 118, endPoint x: 132, endPoint y: 104, distance: 14.4
click at [128, 118] on div "会员账号： 91009316 重 置 查 询" at bounding box center [156, 124] width 292 height 18
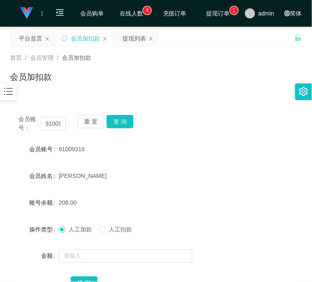
click at [159, 182] on form "会员账号 91009316 会员姓名 Zhang yongming 账号余额 208.00 操作类型 人工加款 人工扣款 金额 确 定" at bounding box center [156, 216] width 292 height 150
click at [123, 126] on button "查 询" at bounding box center [120, 121] width 27 height 13
click at [123, 126] on div "会员账号： 91009316 重 置 查 询" at bounding box center [156, 124] width 292 height 18
click at [134, 191] on form "会员账号 91009316 会员姓名 Zhang yongming 账号余额 208.00 操作类型 人工加款 人工扣款 金额 确 定" at bounding box center [156, 216] width 292 height 150
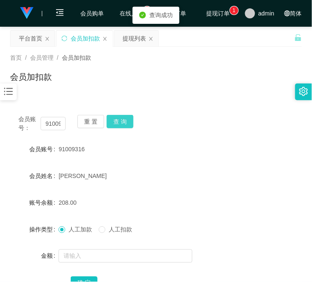
click at [125, 116] on button "查 询" at bounding box center [120, 121] width 27 height 13
click at [124, 185] on form "会员账号 91009316 会员姓名 Zhang yongming 账号余额 208.00 操作类型 人工加款 人工扣款 金额 确 定" at bounding box center [156, 216] width 292 height 150
click at [123, 120] on button "查 询" at bounding box center [120, 121] width 27 height 13
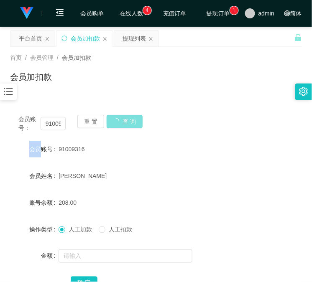
click at [123, 120] on div "会员账号： 91009316 重 置 查 询" at bounding box center [156, 124] width 292 height 18
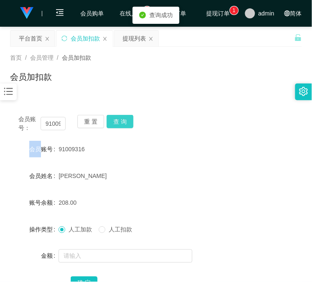
click at [123, 120] on button "查 询" at bounding box center [120, 121] width 27 height 13
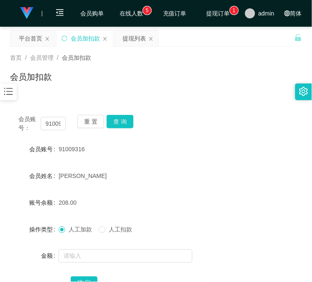
click at [160, 175] on div "[PERSON_NAME]" at bounding box center [144, 176] width 170 height 17
click at [126, 119] on button "查 询" at bounding box center [120, 121] width 27 height 13
click at [126, 119] on div "会员账号： 91009316 重 置 查 询" at bounding box center [156, 124] width 292 height 18
click at [170, 178] on div "[PERSON_NAME]" at bounding box center [144, 176] width 170 height 17
click at [136, 121] on div "会员账号： 91009316 重 置 查 询" at bounding box center [156, 124] width 292 height 18
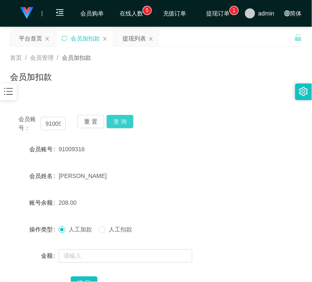
click at [127, 121] on button "查 询" at bounding box center [120, 121] width 27 height 13
click at [127, 121] on div "会员账号： 91009316 重 置 查 询" at bounding box center [156, 124] width 292 height 18
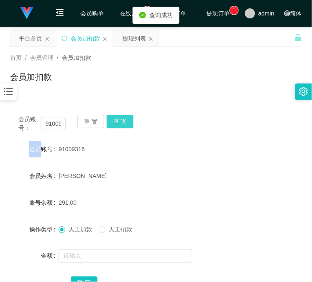
click at [127, 121] on button "查 询" at bounding box center [120, 121] width 27 height 13
click at [222, 107] on div "会员账号： 91009316 重 置 查 询 会员账号 91009316 会员姓名 Zhang yongming 账号余额 291.00 操作类型 人工加款 …" at bounding box center [156, 208] width 292 height 203
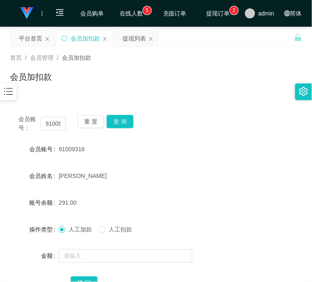
drag, startPoint x: 151, startPoint y: 195, endPoint x: 148, endPoint y: 188, distance: 6.9
click at [151, 195] on div "291.00" at bounding box center [144, 202] width 170 height 17
click at [127, 121] on button "查 询" at bounding box center [120, 121] width 27 height 13
click at [127, 121] on div "会员账号： 91009316 重 置 查 询" at bounding box center [156, 124] width 292 height 18
click at [173, 184] on form "会员账号 91009316 会员姓名 Zhang yongming 账号余额 291.00 操作类型 人工加款 人工扣款 金额 确 定" at bounding box center [156, 216] width 292 height 150
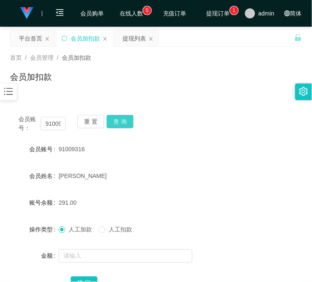
click at [110, 120] on button "查 询" at bounding box center [120, 121] width 27 height 13
click at [110, 120] on div "重 置 查 询" at bounding box center [100, 124] width 47 height 18
drag, startPoint x: 178, startPoint y: 197, endPoint x: 144, endPoint y: 143, distance: 63.9
click at [178, 198] on form "会员账号 91009316 会员姓名 Zhang yongming 账号余额 291.00 操作类型 人工加款 人工扣款 金额 确 定" at bounding box center [156, 216] width 292 height 150
click at [128, 122] on button "查 询" at bounding box center [120, 121] width 27 height 13
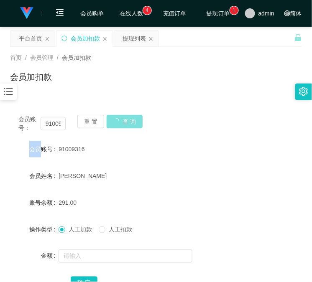
click at [128, 122] on div "会员账号： 91009316 重 置 查 询" at bounding box center [156, 124] width 292 height 18
click at [126, 143] on div "91009316" at bounding box center [144, 149] width 170 height 17
click at [116, 114] on div "会员账号： 91009316 重 置 查 询 会员账号 91009316 会员姓名 Zhang yongming 账号余额 291.00 操作类型 人工加款 …" at bounding box center [156, 208] width 292 height 203
click at [117, 116] on div "重 置 查 询" at bounding box center [100, 124] width 47 height 18
click at [119, 116] on div "重 置 查 询" at bounding box center [100, 124] width 47 height 18
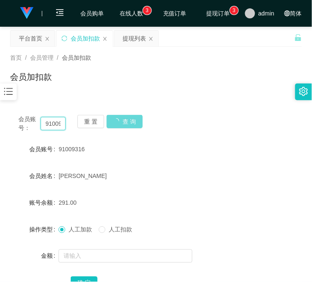
click at [51, 121] on input "91009316" at bounding box center [53, 123] width 25 height 13
click at [51, 122] on input "91009316" at bounding box center [53, 123] width 25 height 13
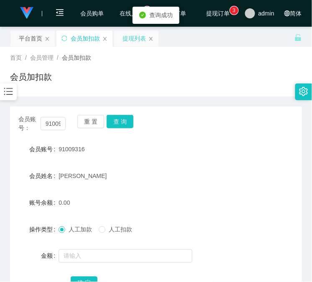
click at [131, 38] on div "提现列表" at bounding box center [133, 39] width 23 height 16
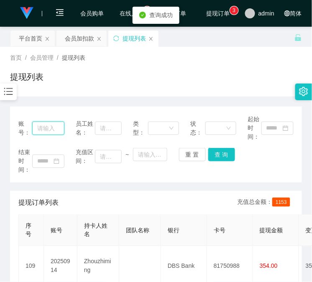
click at [41, 123] on input "text" at bounding box center [48, 128] width 32 height 13
paste input "91009316"
type input "91009316"
click at [227, 152] on button "查 询" at bounding box center [221, 154] width 27 height 13
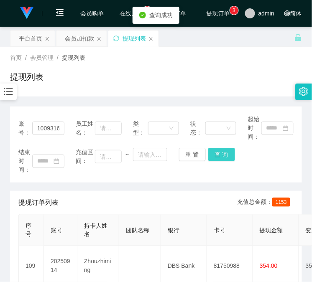
scroll to position [0, 0]
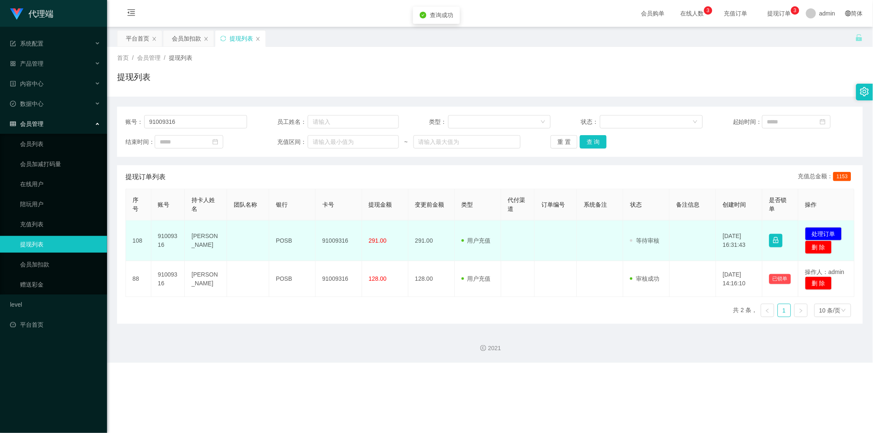
click at [311, 223] on td "91009316" at bounding box center [339, 240] width 46 height 41
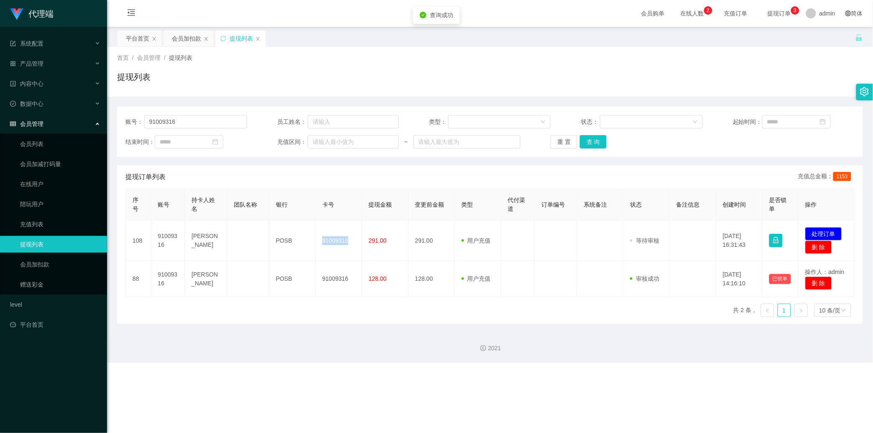
copy td "91009316"
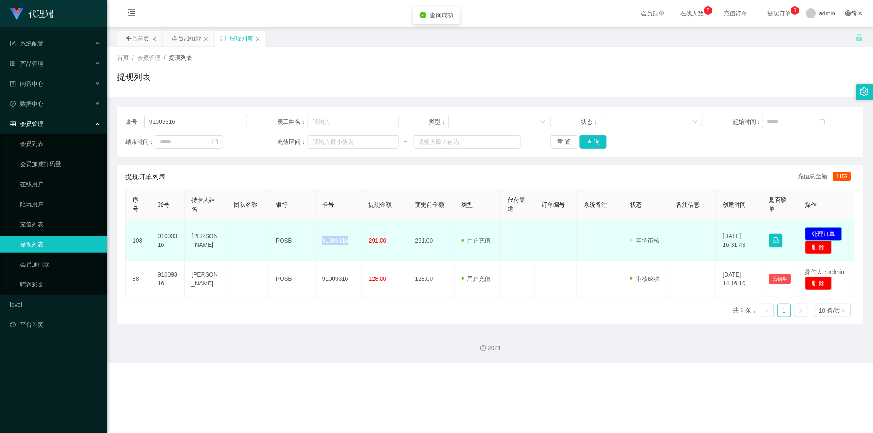
click at [311, 230] on button "处理订单" at bounding box center [823, 233] width 37 height 13
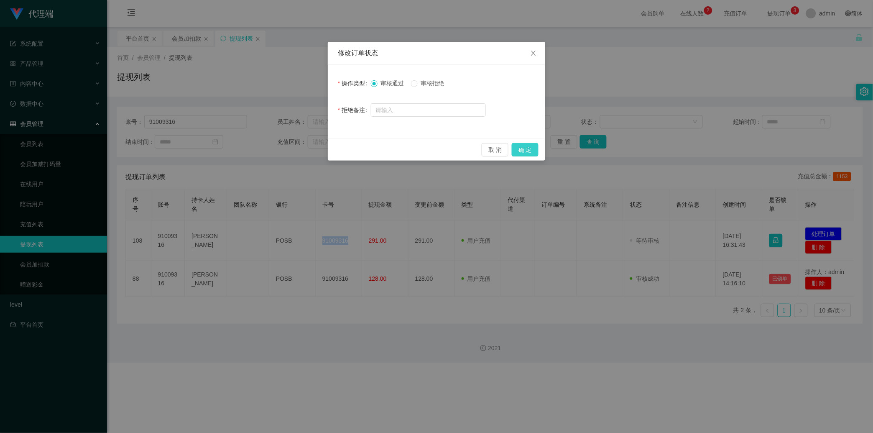
click at [311, 148] on button "确 定" at bounding box center [525, 149] width 27 height 13
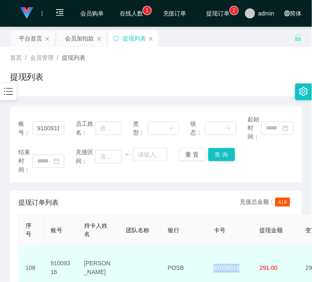
click at [247, 262] on td "91009316" at bounding box center [230, 268] width 46 height 45
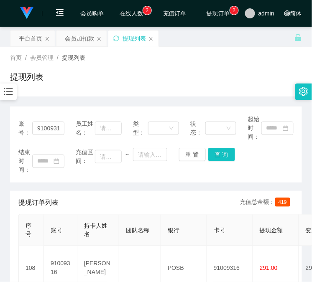
drag, startPoint x: 61, startPoint y: 186, endPoint x: 61, endPoint y: 181, distance: 4.6
click at [61, 186] on div "账号： 91009316 员工姓名： 类型： 状态： 起始时间： 结束时间： 充值区间： ~ 重 置 查 询 提现订单列表 充值总金额： 419 序号 账号 …" at bounding box center [156, 235] width 292 height 256
click at [69, 42] on div "会员加扣款" at bounding box center [79, 39] width 29 height 16
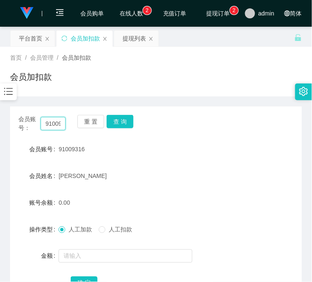
click at [44, 122] on input "91009316" at bounding box center [53, 123] width 25 height 13
click at [119, 126] on button "查 询" at bounding box center [120, 121] width 27 height 13
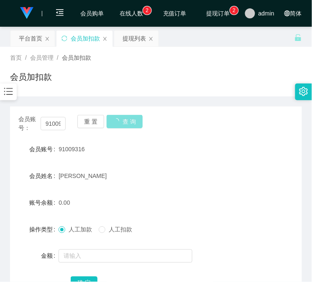
click at [119, 126] on button "查 询" at bounding box center [125, 121] width 36 height 13
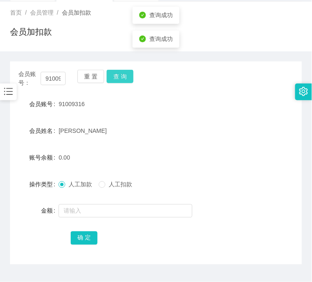
scroll to position [66, 0]
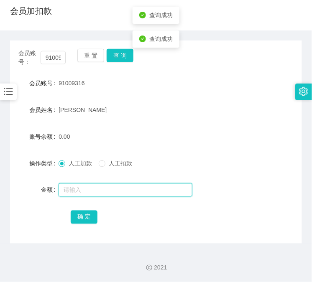
click at [92, 191] on input "text" at bounding box center [126, 189] width 134 height 13
type input "80"
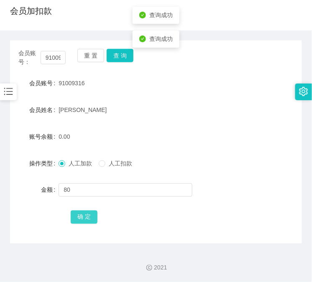
click at [84, 223] on button "确 定" at bounding box center [84, 217] width 27 height 13
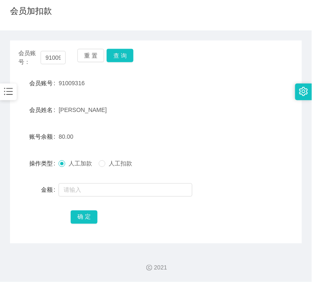
click at [136, 168] on div "人工加款 人工扣款" at bounding box center [144, 163] width 170 height 17
click at [60, 58] on input "91009316" at bounding box center [53, 57] width 25 height 13
paste input "Kenjilee97"
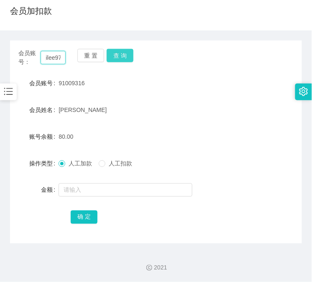
type input "Kenjilee97"
click at [124, 60] on button "查 询" at bounding box center [120, 55] width 27 height 13
click at [124, 60] on div "会员账号： Kenjilee97 重 置 查 询" at bounding box center [156, 58] width 292 height 18
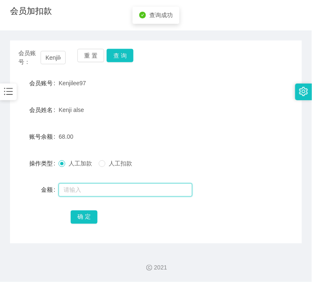
click at [96, 188] on input "text" at bounding box center [126, 189] width 134 height 13
type input "40"
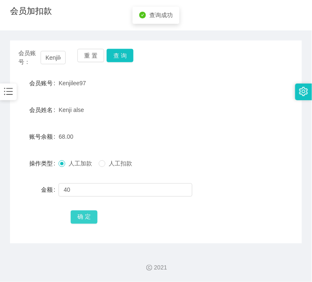
click at [87, 216] on button "确 定" at bounding box center [84, 217] width 27 height 13
drag, startPoint x: 183, startPoint y: 200, endPoint x: 146, endPoint y: 145, distance: 66.0
click at [183, 200] on form "会员账号 Kenjilee97 会员姓名 Kenji alse 账号余额 108.00 操作类型 人工加款 人工扣款 金额 确 定" at bounding box center [156, 150] width 292 height 150
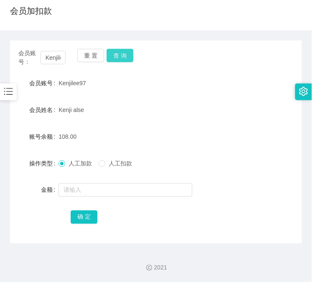
click at [124, 57] on button "查 询" at bounding box center [120, 55] width 27 height 13
click at [124, 57] on div "会员账号： Kenjilee97 重 置 查 询" at bounding box center [156, 58] width 292 height 18
click at [168, 177] on form "会员账号 Kenjilee97 会员姓名 Kenji alse 账号余额 108.00 操作类型 人工加款 人工扣款 金额 确 定" at bounding box center [156, 150] width 292 height 150
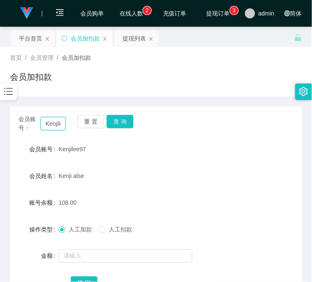
click at [52, 121] on input "Kenjilee97" at bounding box center [53, 123] width 25 height 13
click at [123, 41] on div "提现列表" at bounding box center [133, 39] width 23 height 16
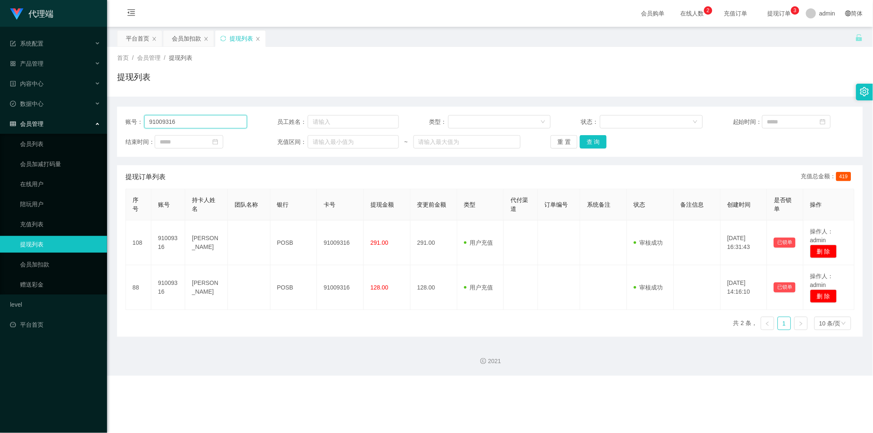
click at [243, 125] on input "91009316" at bounding box center [195, 121] width 103 height 13
paste input "Kenjilee97"
type input "Kenjilee97"
click at [311, 144] on button "查 询" at bounding box center [593, 141] width 27 height 13
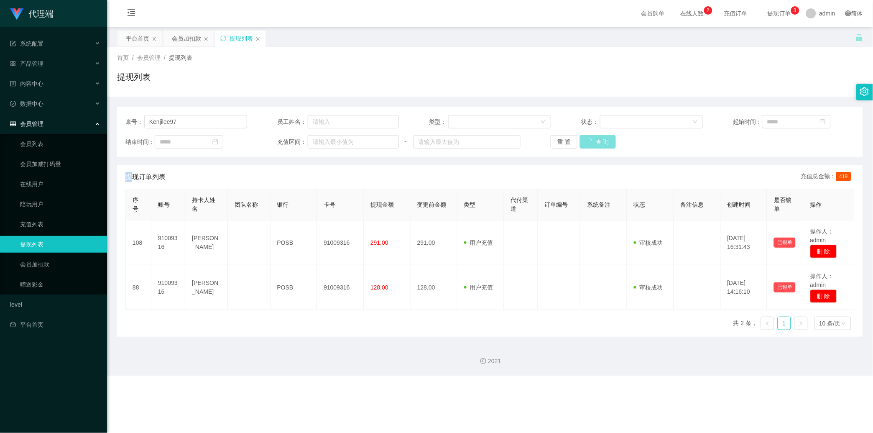
click at [311, 144] on div "重 置 查 询" at bounding box center [611, 141] width 122 height 13
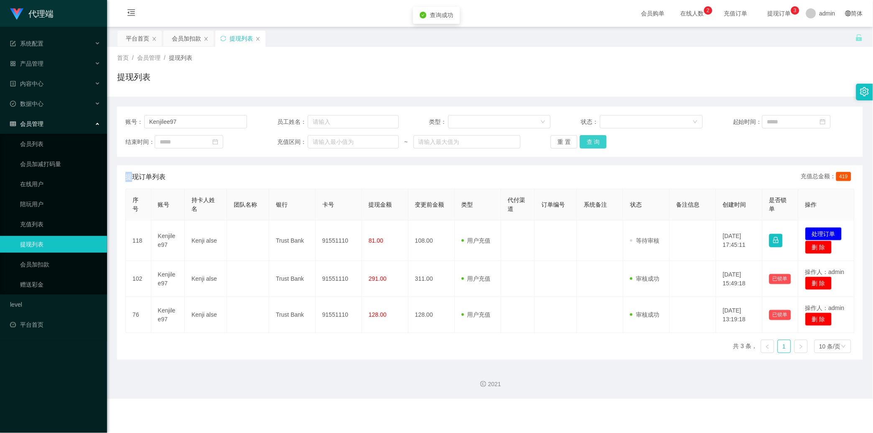
click at [311, 144] on button "查 询" at bounding box center [593, 141] width 27 height 13
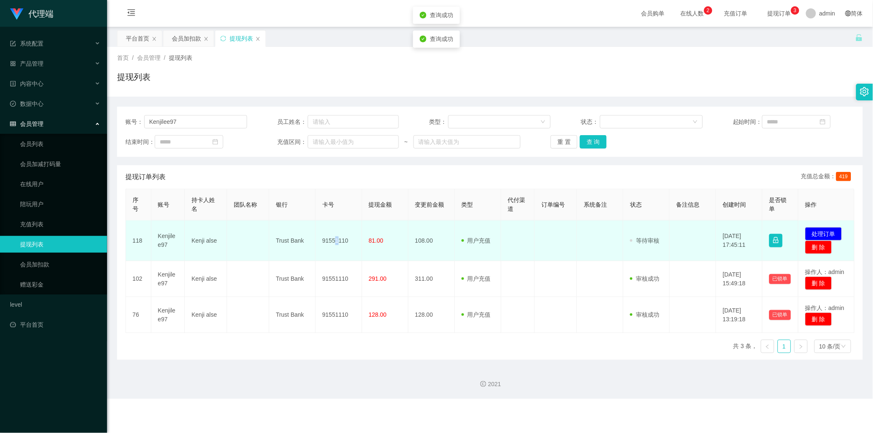
click at [311, 227] on td "91551110" at bounding box center [339, 240] width 46 height 41
copy td "1"
click at [311, 228] on td "91551110" at bounding box center [339, 240] width 46 height 41
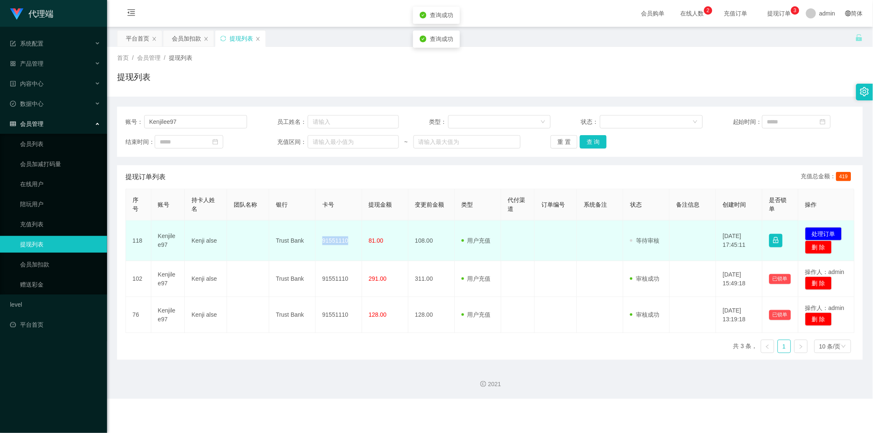
copy td "91551110"
click at [311, 234] on button "处理订单" at bounding box center [823, 233] width 37 height 13
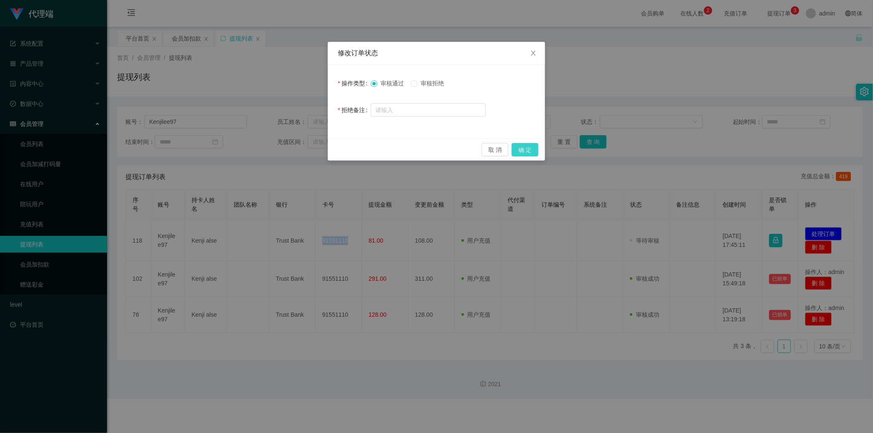
click at [311, 153] on button "确 定" at bounding box center [525, 149] width 27 height 13
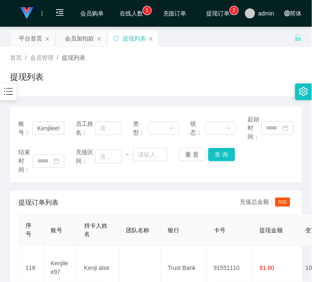
drag, startPoint x: 169, startPoint y: 187, endPoint x: 166, endPoint y: 184, distance: 4.4
click at [173, 188] on div "账号： Kenjilee97 员工姓名： 类型： 状态： 起始时间： 结束时间： 充值区间： ~ 重 置 查 询 提现订单列表 充值总金额： 500 序号 账…" at bounding box center [156, 257] width 292 height 301
click at [85, 43] on div "会员加扣款" at bounding box center [79, 39] width 29 height 16
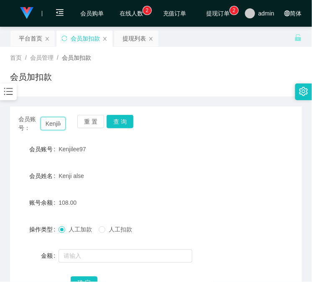
click at [49, 119] on input "Kenjilee97" at bounding box center [53, 123] width 25 height 13
paste input "91009316"
type input "91009316"
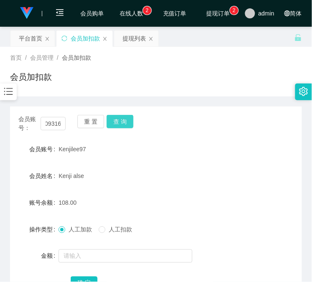
click at [123, 119] on button "查 询" at bounding box center [120, 121] width 27 height 13
click at [123, 119] on div "会员账号： 91009316 重 置 查 询" at bounding box center [156, 124] width 292 height 18
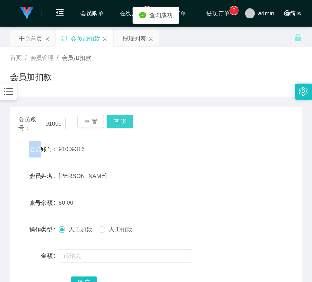
click at [123, 119] on button "查 询" at bounding box center [120, 121] width 27 height 13
click at [123, 119] on div "会员账号： 91009316 重 置 查 询" at bounding box center [156, 124] width 292 height 18
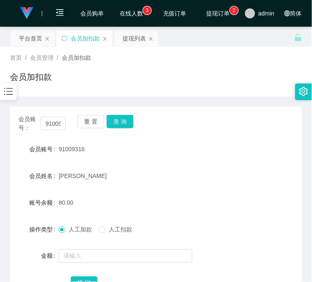
click at [117, 171] on div "[PERSON_NAME]" at bounding box center [144, 176] width 170 height 17
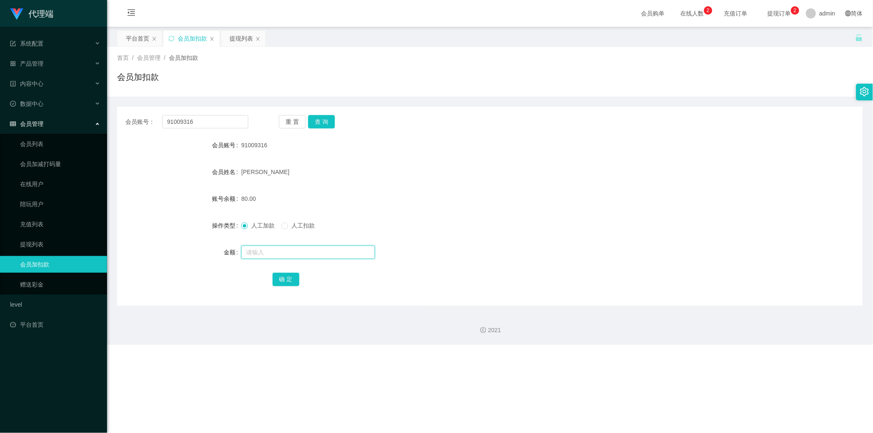
click at [286, 257] on input "text" at bounding box center [308, 251] width 134 height 13
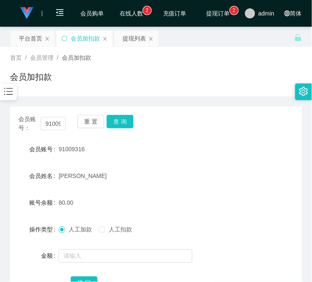
click at [186, 130] on div "会员账号： 91009316 重 置 查 询" at bounding box center [156, 124] width 292 height 18
click at [52, 121] on input "91009316" at bounding box center [53, 123] width 25 height 13
paste input "Kenjilee97"
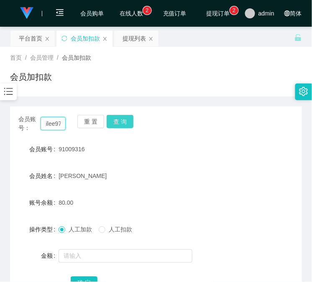
type input "Kenjilee97"
click at [122, 123] on button "查 询" at bounding box center [120, 121] width 27 height 13
click at [122, 123] on div "重 置 查 询" at bounding box center [100, 124] width 47 height 18
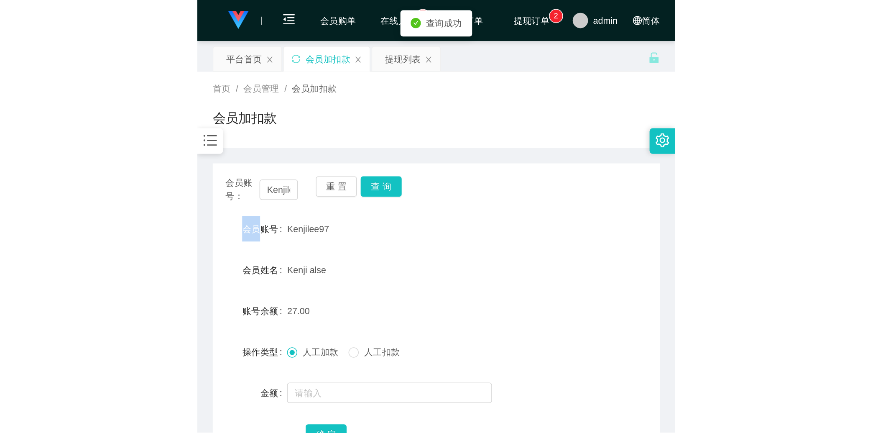
scroll to position [66, 0]
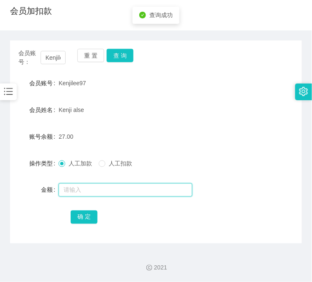
click at [107, 188] on input "text" at bounding box center [126, 189] width 134 height 13
type input "38"
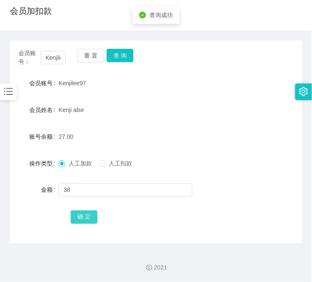
click at [92, 219] on button "确 定" at bounding box center [84, 217] width 27 height 13
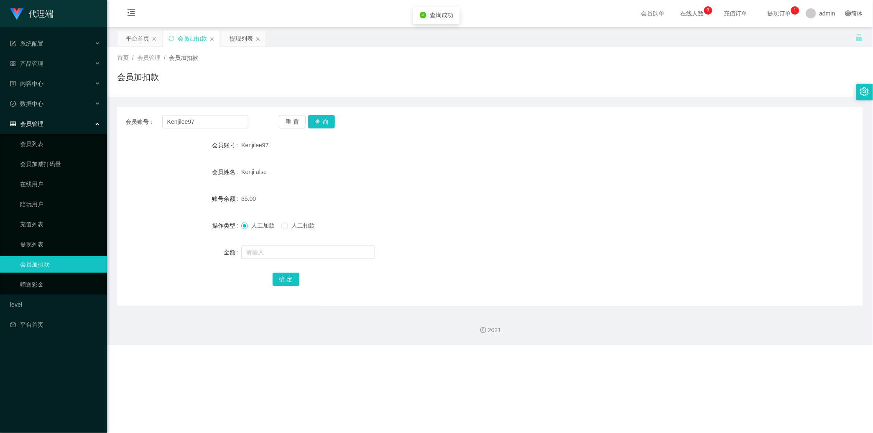
click at [48, 152] on ul "会员列表 会员加减打码量 在线用户 陪玩用户 充值列表 提现列表 会员加扣款 赠送彩金" at bounding box center [53, 214] width 107 height 160
click at [55, 140] on link "会员列表" at bounding box center [60, 143] width 80 height 17
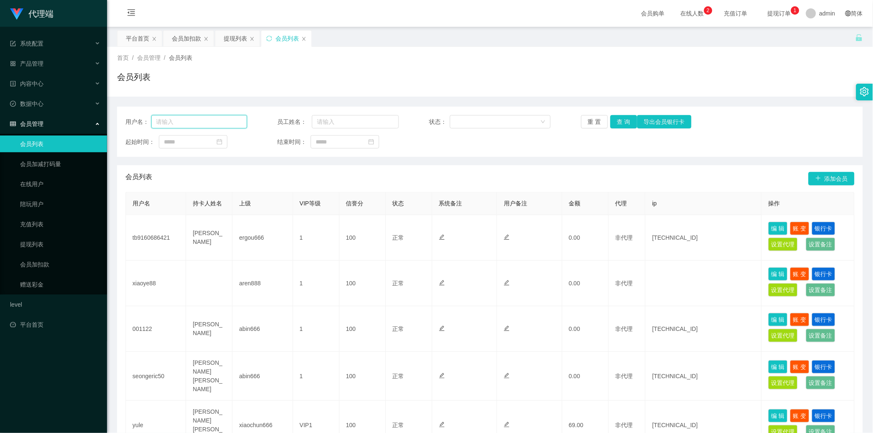
click at [189, 121] on input "text" at bounding box center [199, 121] width 96 height 13
paste input "Kenjilee97"
type input "Kenjilee97"
click at [311, 120] on button "查 询" at bounding box center [623, 121] width 27 height 13
click at [311, 120] on div "重 置 查 询 导出会员银行卡" at bounding box center [642, 121] width 122 height 13
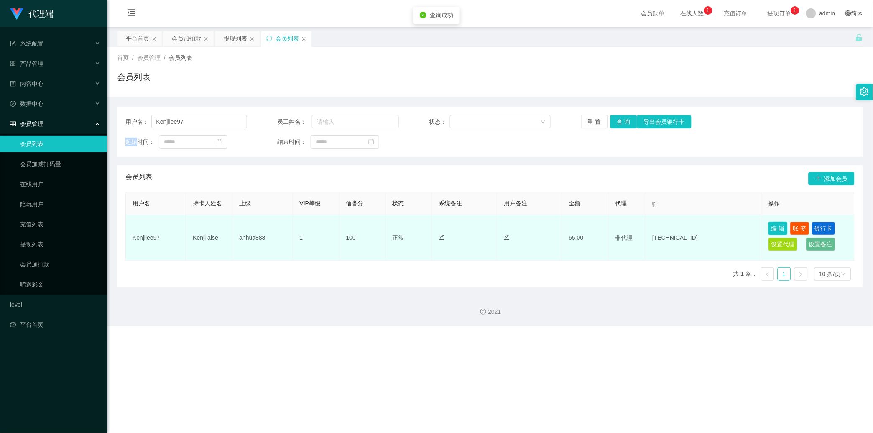
click at [311, 229] on button "编 辑" at bounding box center [777, 228] width 19 height 13
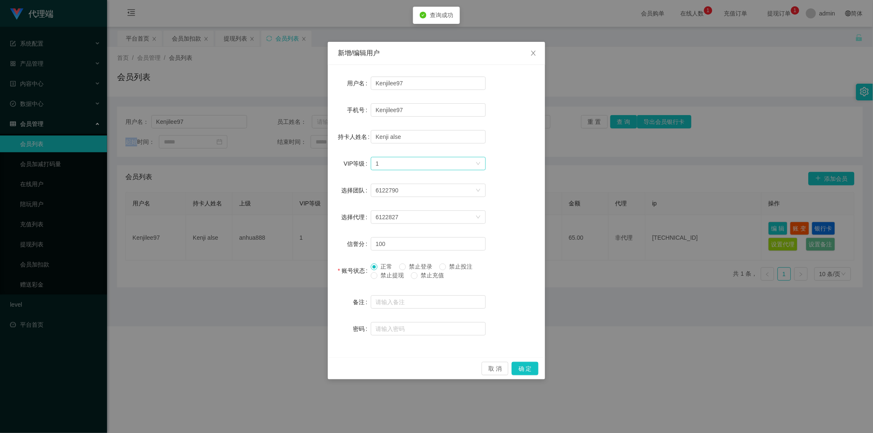
click at [311, 166] on div "选择VIP等级 1" at bounding box center [425, 163] width 99 height 13
click at [311, 195] on li "VIP2" at bounding box center [428, 192] width 115 height 13
click at [311, 282] on button "确 定" at bounding box center [525, 368] width 27 height 13
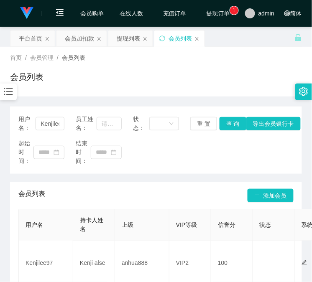
click at [177, 158] on div "起始时间： 结束时间：" at bounding box center [155, 152] width 275 height 26
click at [221, 88] on div "会员列表" at bounding box center [156, 80] width 292 height 19
click at [132, 42] on div "提现列表" at bounding box center [128, 39] width 23 height 16
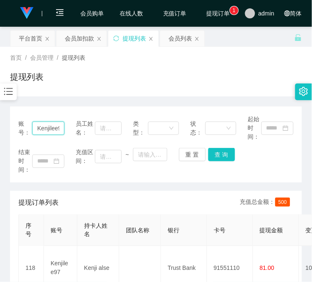
click at [57, 132] on input "Kenjilee97" at bounding box center [48, 128] width 32 height 13
paste input "91009316"
type input "91009316"
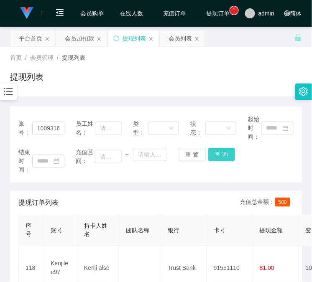
scroll to position [0, 0]
click at [225, 153] on button "查 询" at bounding box center [221, 154] width 27 height 13
click at [225, 153] on div "结束时间： 充值区间： ~ 重 置 查 询" at bounding box center [155, 161] width 275 height 26
click at [225, 153] on button "查 询" at bounding box center [226, 154] width 36 height 13
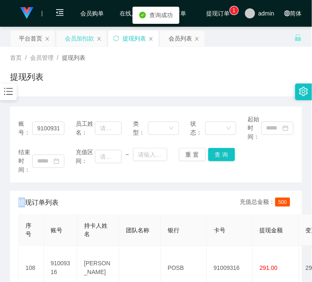
click at [71, 39] on div "会员加扣款" at bounding box center [79, 39] width 29 height 16
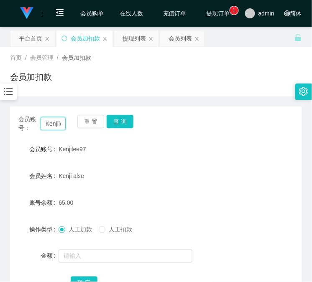
click at [55, 119] on input "Kenjilee97" at bounding box center [53, 123] width 25 height 13
paste input "91009316"
type input "91009316"
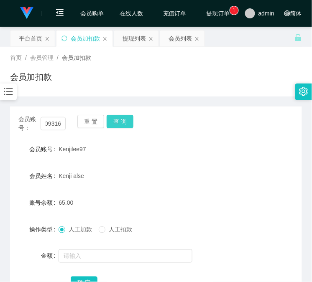
click at [128, 121] on button "查 询" at bounding box center [120, 121] width 27 height 13
click at [128, 121] on div "会员账号： 91009316 重 置 查 询" at bounding box center [156, 124] width 292 height 18
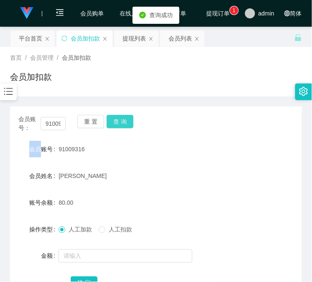
click at [128, 121] on button "查 询" at bounding box center [120, 121] width 27 height 13
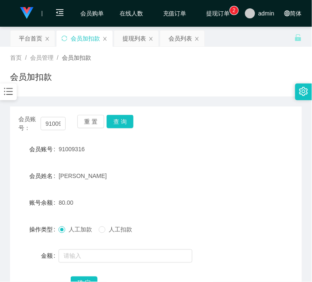
click at [134, 180] on div "[PERSON_NAME]" at bounding box center [144, 176] width 170 height 17
click at [61, 121] on input "91009316" at bounding box center [53, 123] width 25 height 13
click at [138, 36] on div "提现列表" at bounding box center [133, 39] width 23 height 16
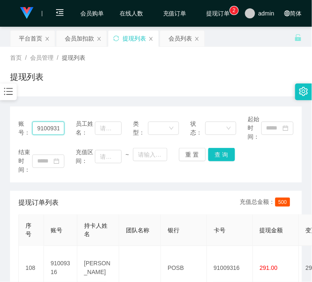
click at [43, 127] on input "91009316" at bounding box center [48, 128] width 32 height 13
click at [221, 160] on button "查 询" at bounding box center [221, 154] width 27 height 13
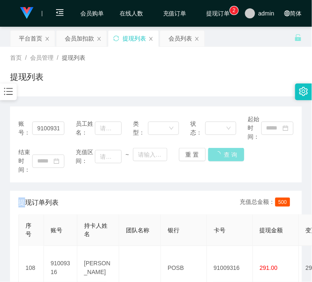
click at [221, 160] on div "结束时间： 充值区间： ~ 重 置 查 询" at bounding box center [155, 161] width 275 height 26
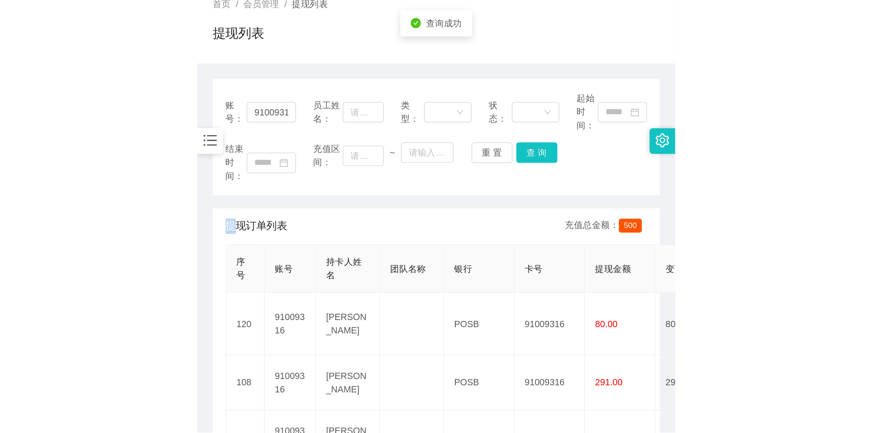
scroll to position [77, 0]
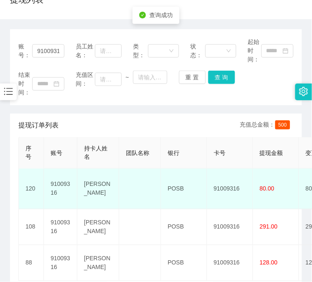
click at [222, 184] on td "91009316" at bounding box center [230, 189] width 46 height 41
copy td "91009316"
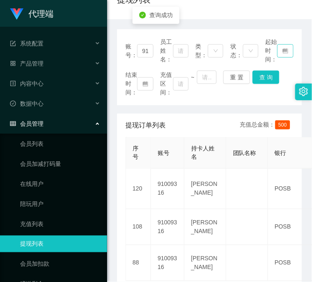
scroll to position [0, 0]
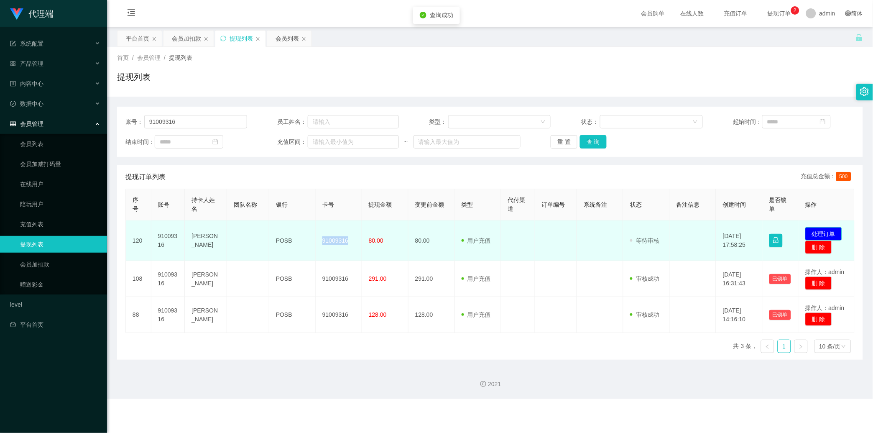
click at [311, 228] on button "处理订单" at bounding box center [823, 233] width 37 height 13
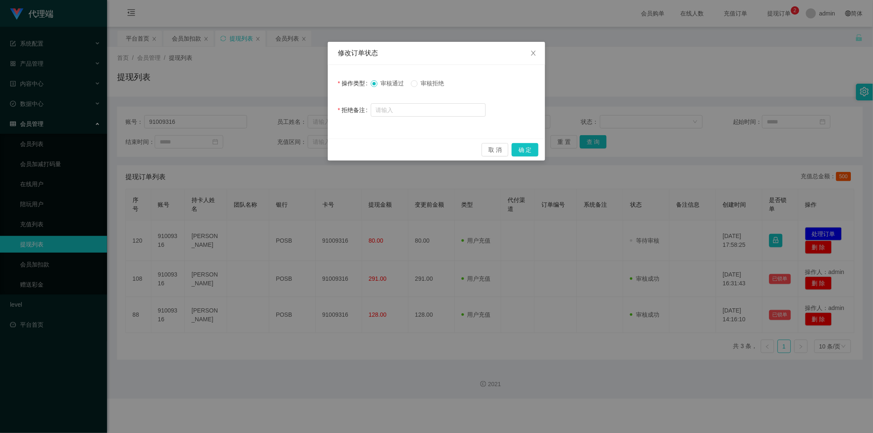
click at [311, 151] on div "取 消 确 定" at bounding box center [436, 149] width 217 height 22
click at [311, 150] on button "确 定" at bounding box center [525, 149] width 27 height 13
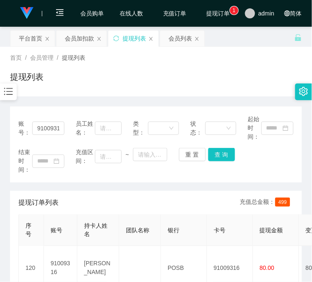
drag, startPoint x: 267, startPoint y: 171, endPoint x: 252, endPoint y: 118, distance: 55.2
click at [269, 171] on div "结束时间： 充值区间： ~ 重 置 查 询" at bounding box center [155, 161] width 275 height 26
